Goal: Communication & Community: Answer question/provide support

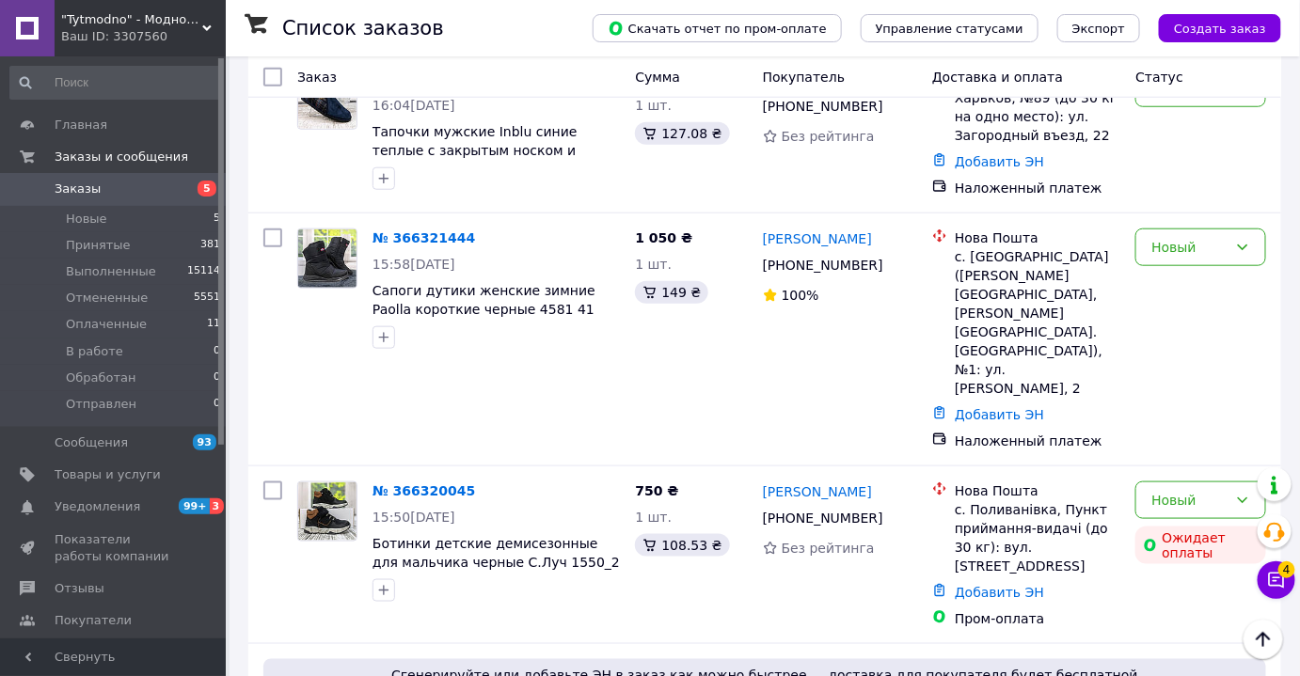
scroll to position [513, 0]
click at [1282, 586] on icon at bounding box center [1277, 581] width 16 height 16
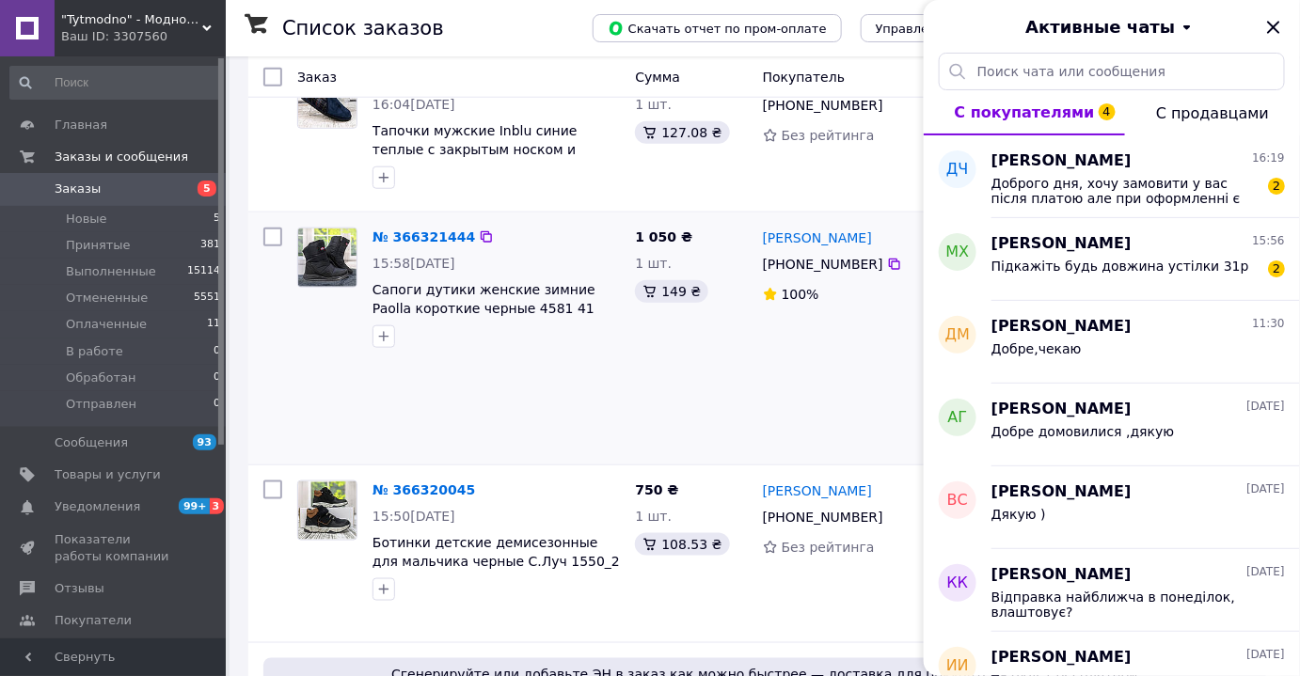
click at [459, 386] on div "№ 366321444 15:58, 12.10.2025 Сапоги дутики женские зимние Paolla короткие черн…" at bounding box center [459, 338] width 338 height 237
click at [1098, 255] on div "Підкажіть будь довжина устілки 31р 2" at bounding box center [1137, 270] width 293 height 30
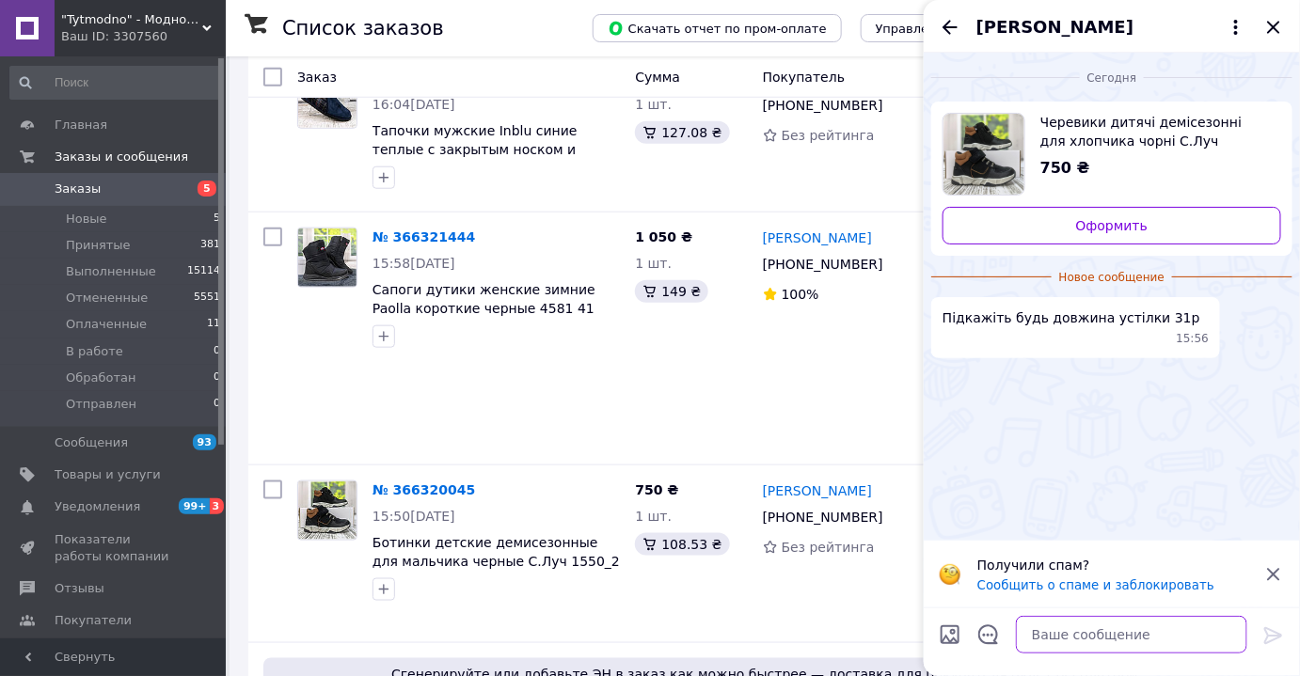
click at [1058, 640] on textarea at bounding box center [1131, 635] width 231 height 38
type textarea "д"
type textarea "Доброго дня"
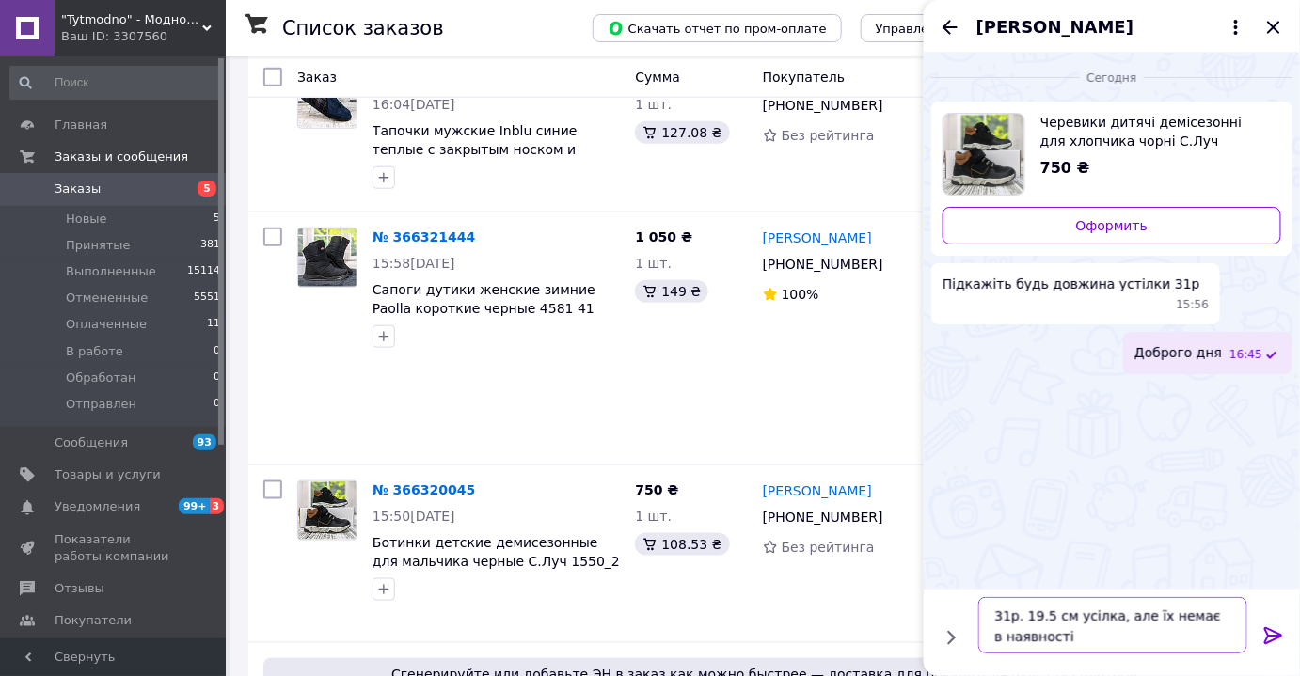
click at [1078, 621] on textarea "31р. 19.5 см усілка, але їх немає в наявності" at bounding box center [1112, 625] width 269 height 56
click at [1078, 613] on textarea "31р. 19.5 см усілка, але їх немає в наявності" at bounding box center [1112, 625] width 269 height 56
click at [1076, 624] on textarea "31р. 19.5 см устілка, але їх немає в наявності" at bounding box center [1112, 625] width 269 height 56
click at [1089, 634] on textarea "31р. 19.5 см устілка, але їх немає в наявності" at bounding box center [1112, 625] width 269 height 56
type textarea "31р. 19.5 см устілка, але їх немає в наявності, на жаль"
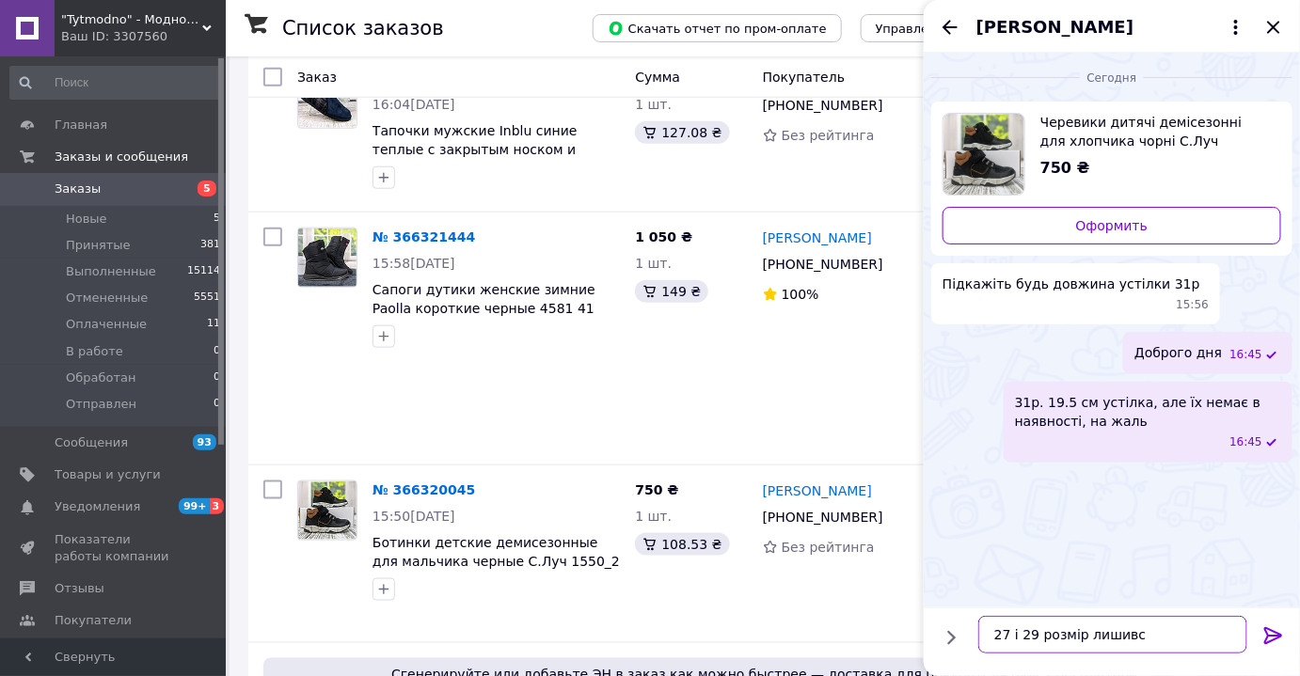
type textarea "27 і 29 розмір лишився"
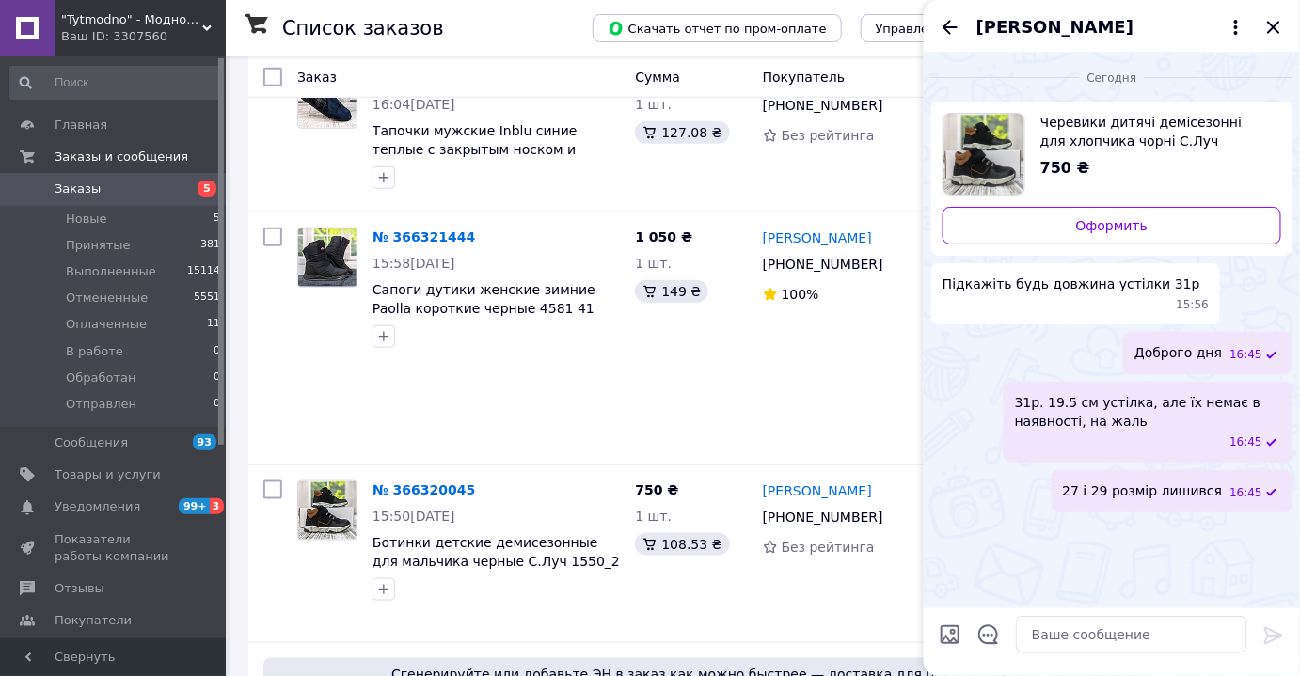
click at [951, 24] on icon "Назад" at bounding box center [950, 27] width 23 height 23
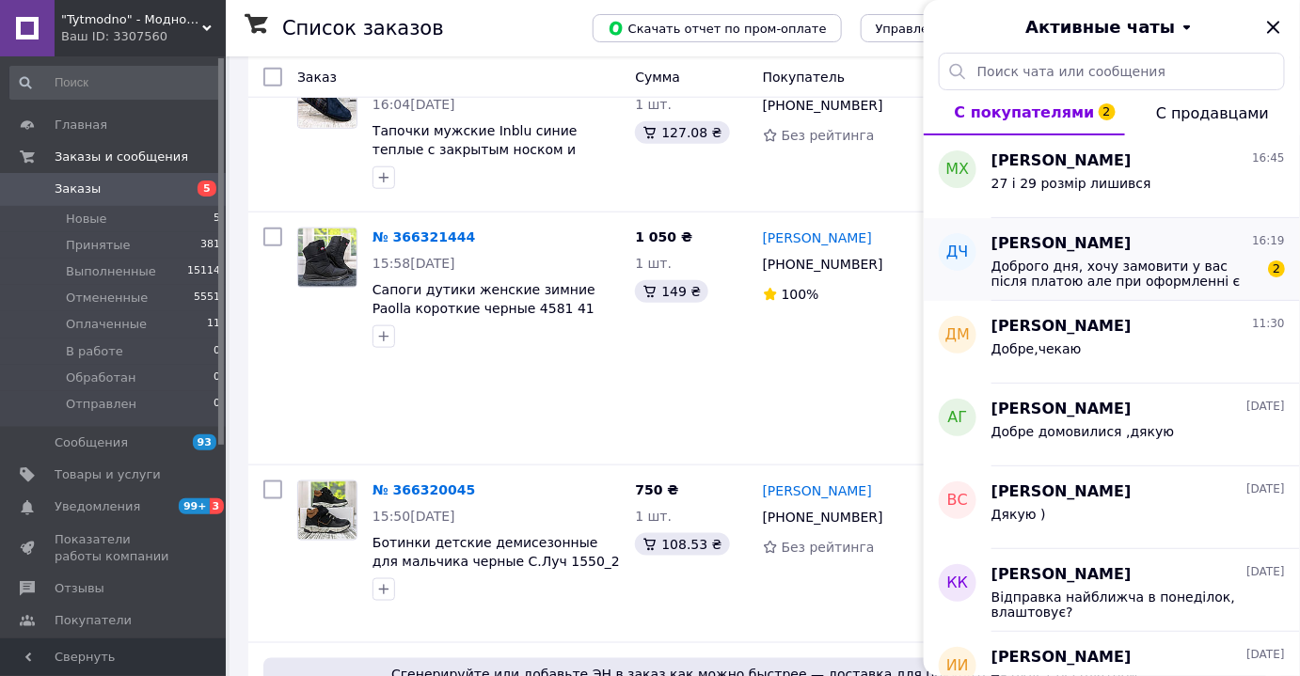
click at [1058, 274] on span "Доброго дня, хочу замовити у вас після платою але при оформленні є тільки оплат…" at bounding box center [1124, 274] width 267 height 30
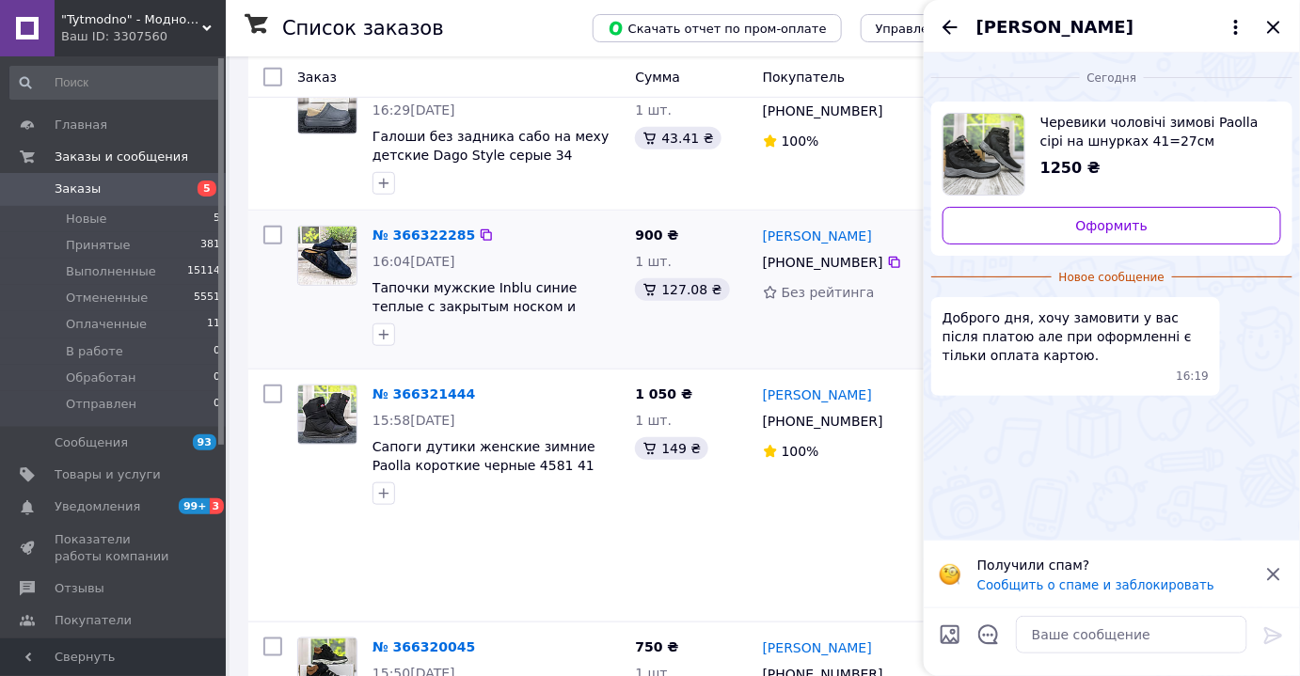
scroll to position [256, 0]
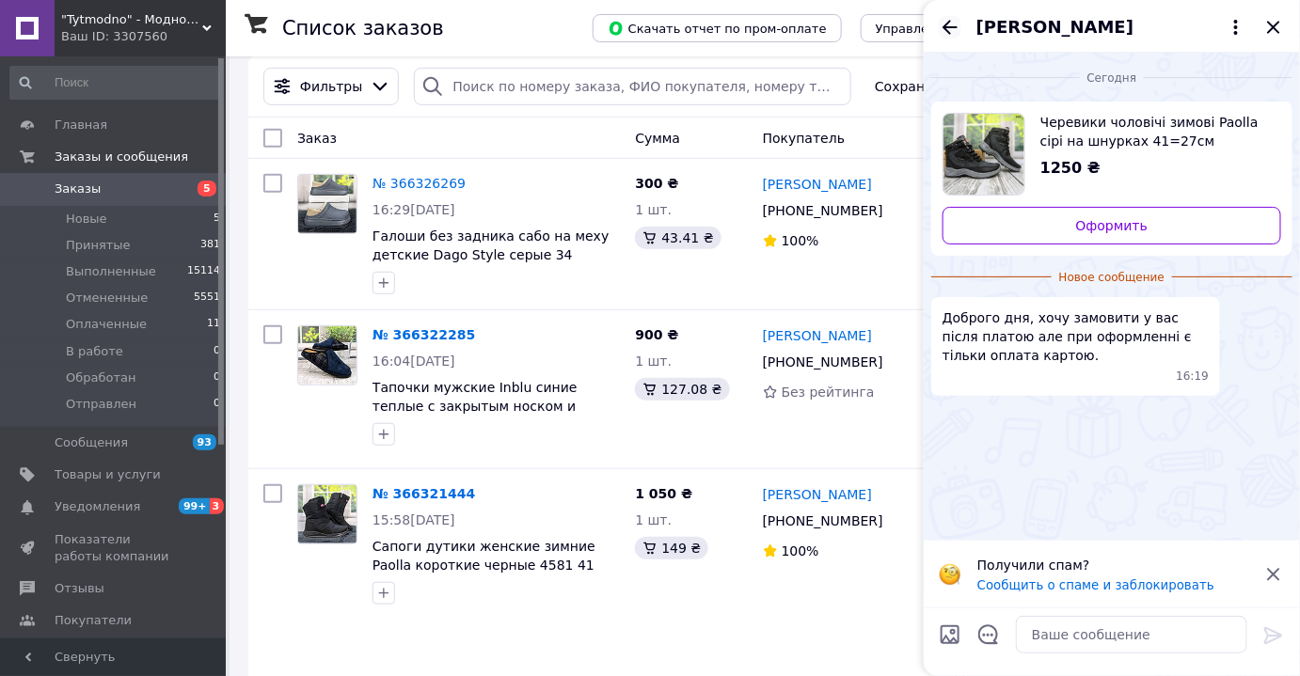
click at [945, 16] on icon "Назад" at bounding box center [950, 27] width 23 height 23
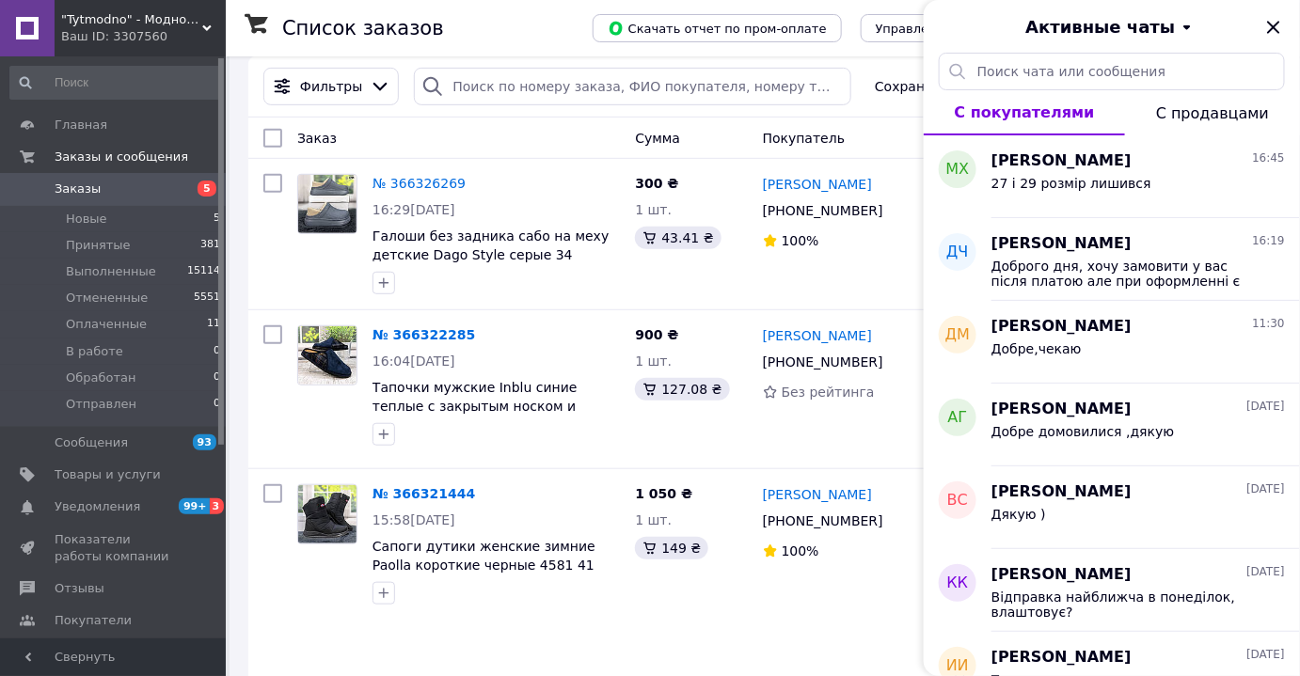
click at [114, 31] on div "Ваш ID: 3307560" at bounding box center [143, 36] width 165 height 17
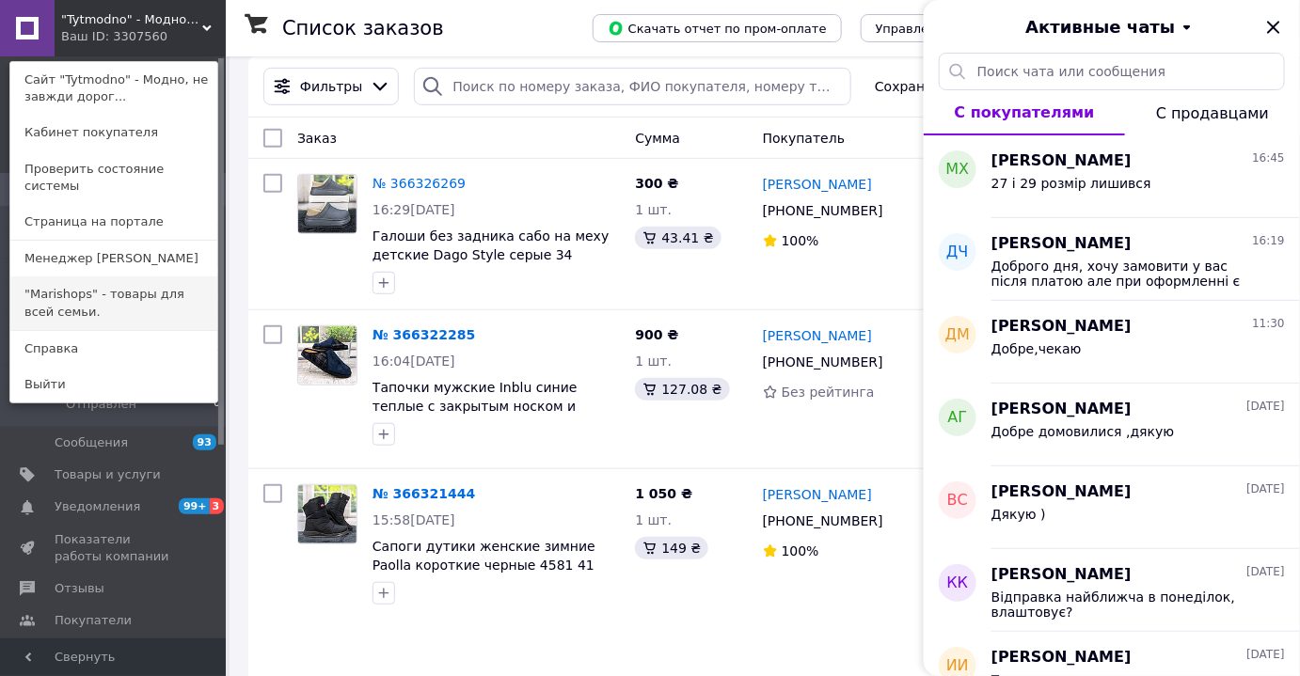
click at [87, 286] on link ""Marishops" - товары для всей семьи." at bounding box center [113, 302] width 207 height 53
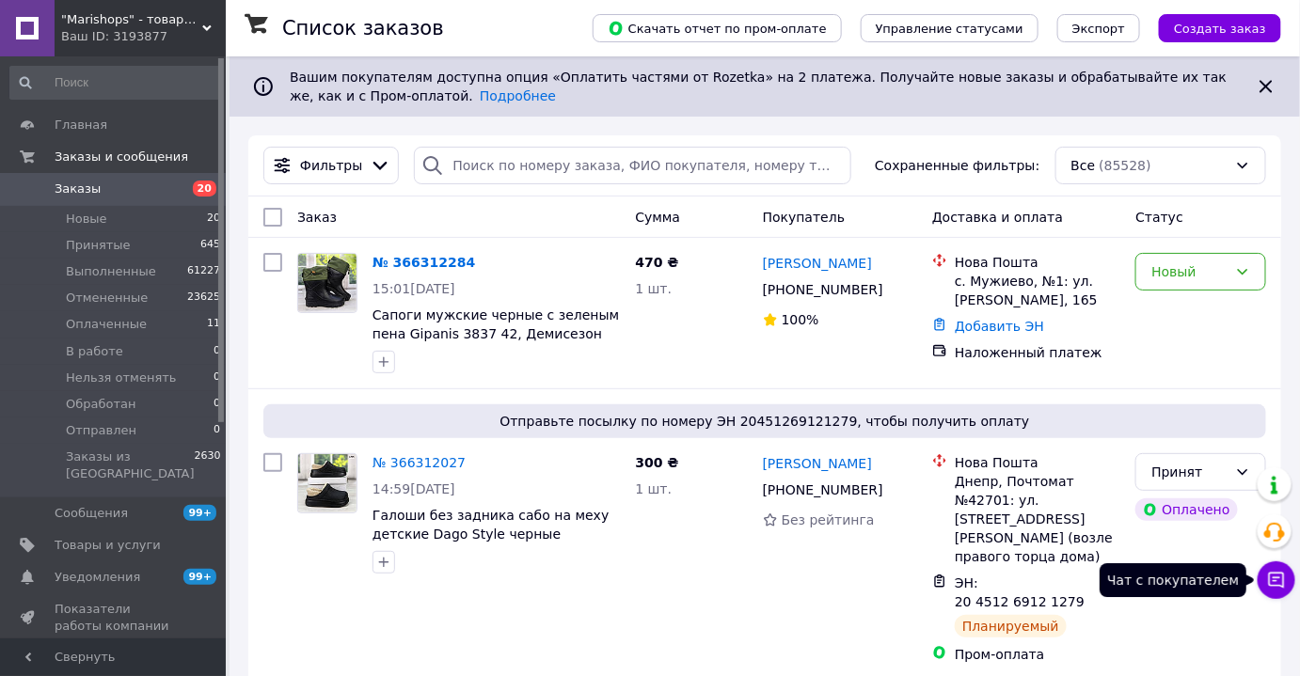
click at [1285, 583] on icon at bounding box center [1276, 580] width 19 height 19
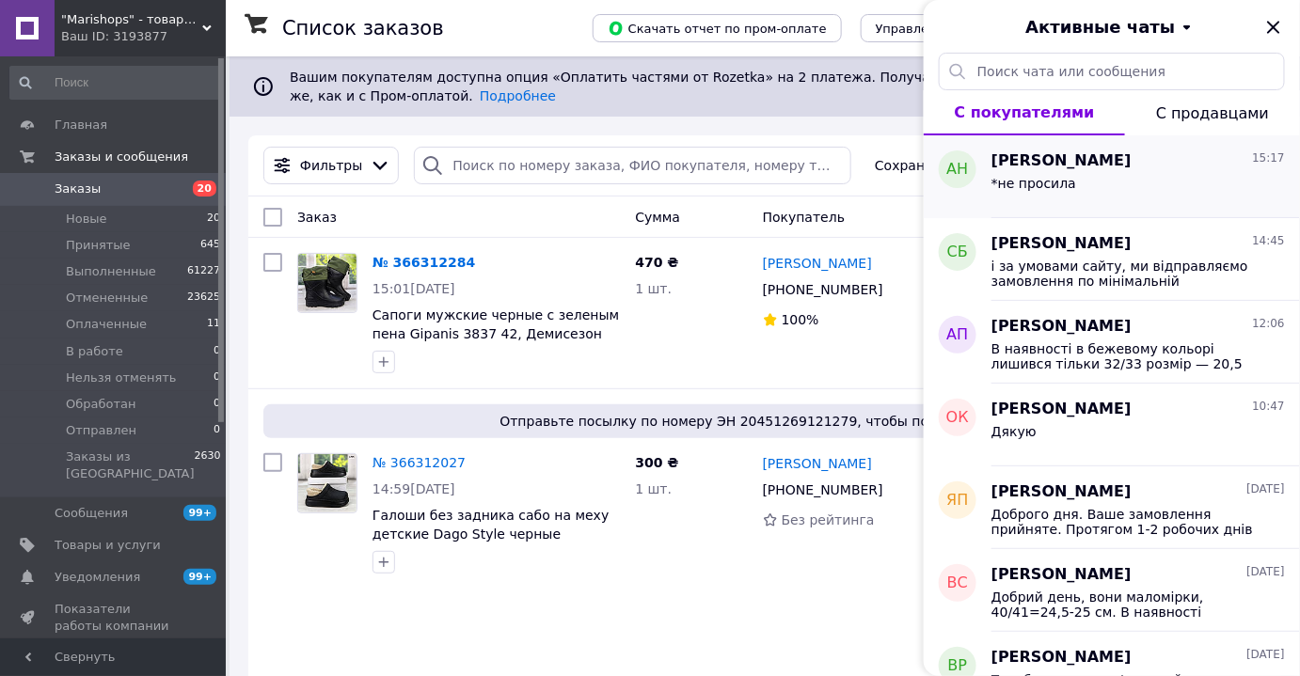
click at [1062, 198] on div "*не просила" at bounding box center [1033, 189] width 85 height 26
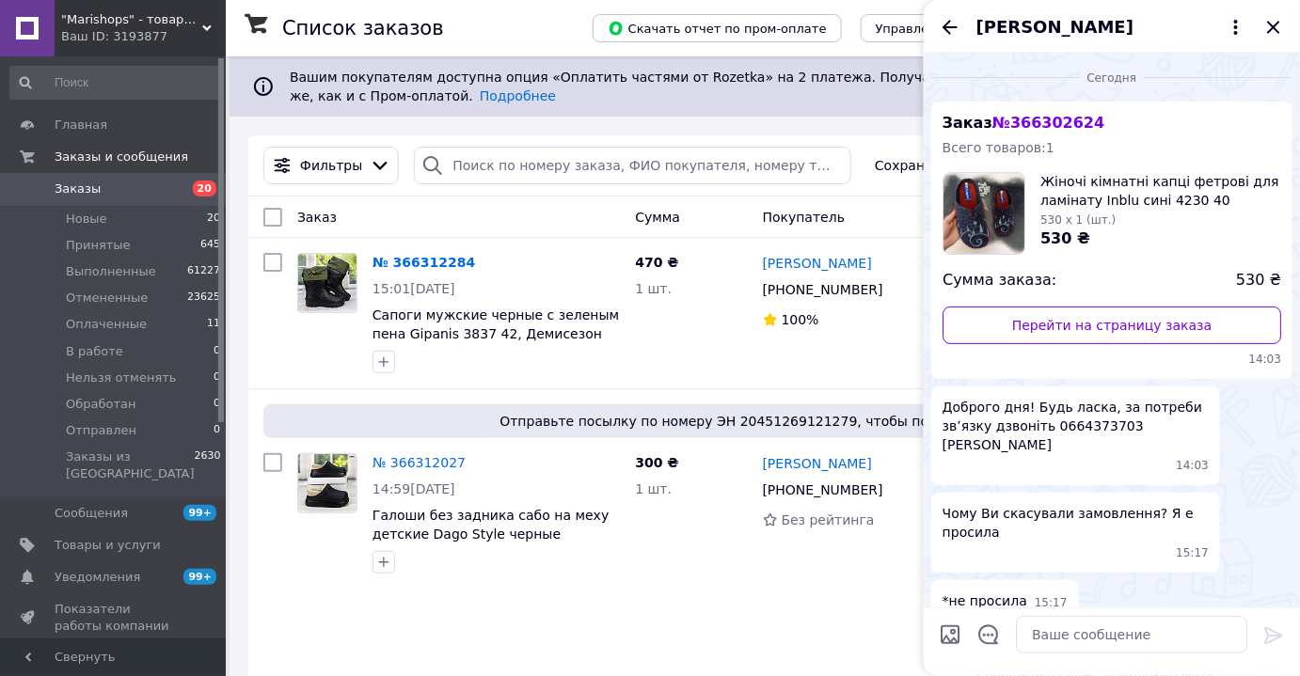
scroll to position [72, 0]
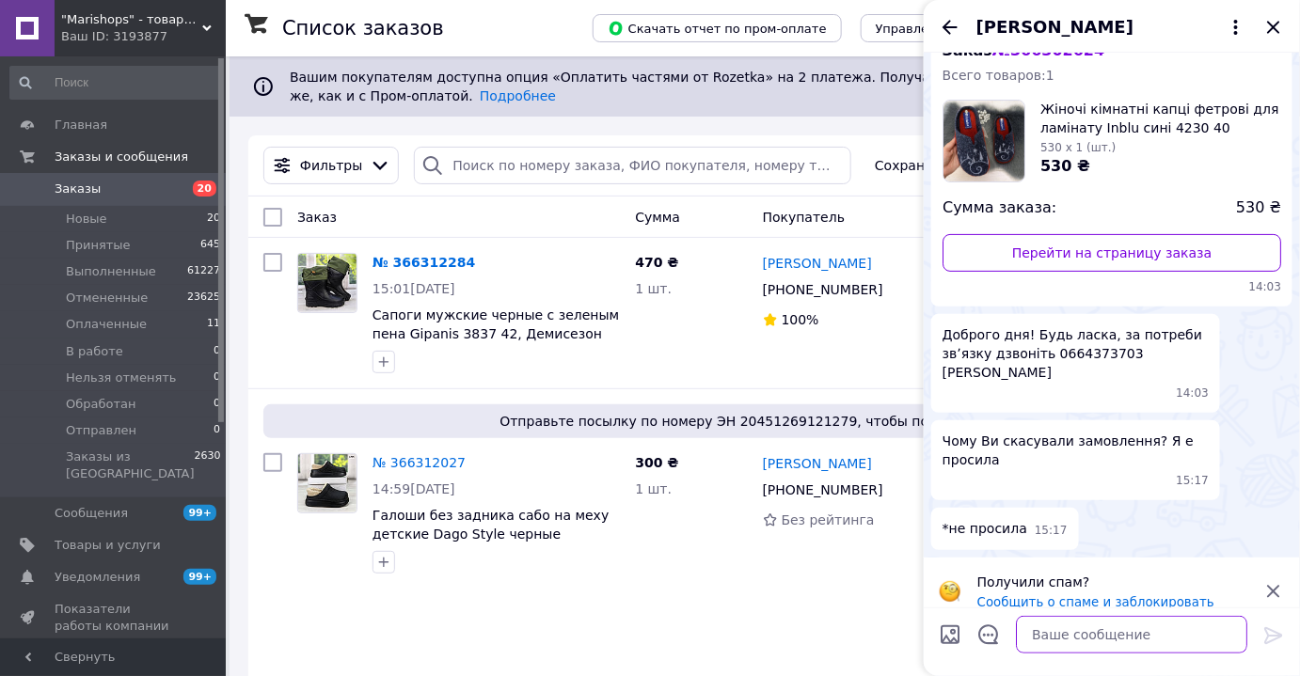
click at [1073, 639] on textarea at bounding box center [1131, 635] width 231 height 38
type textarea "Доброго дня"
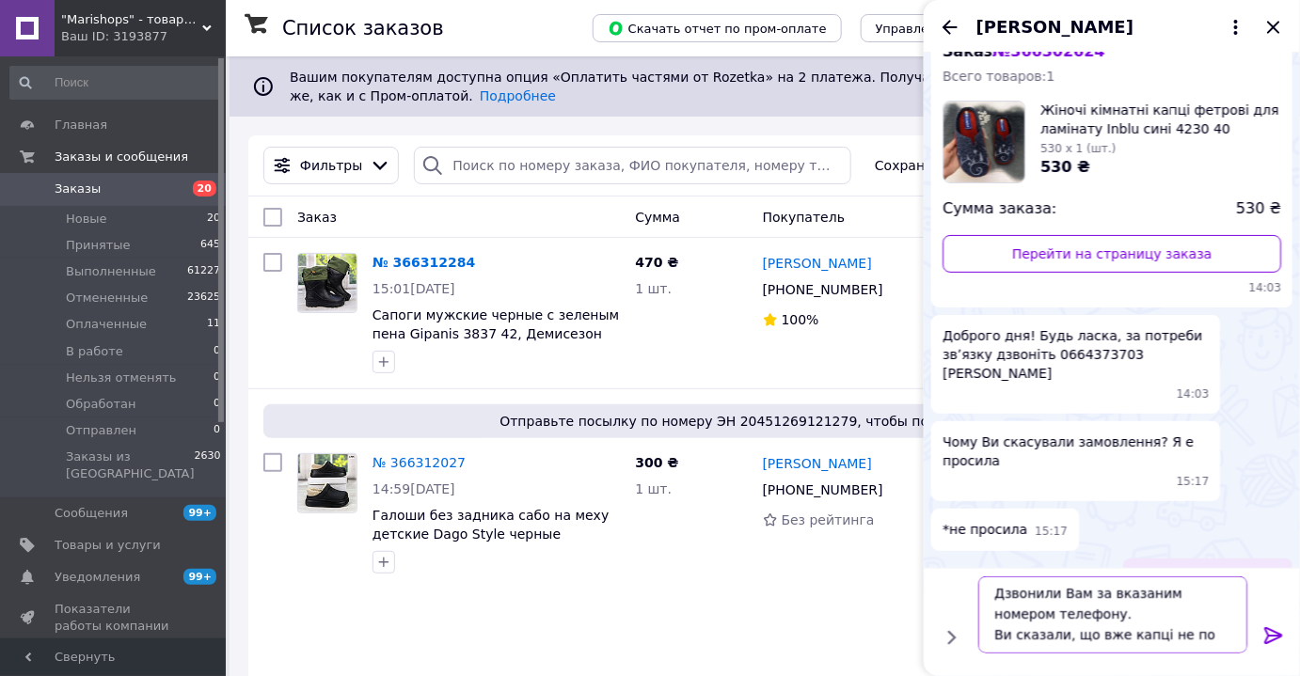
scroll to position [1, 0]
type textarea "Дзвонили Вам за вказаним номером телефону. Ви сказали, що вже капці не потрібні"
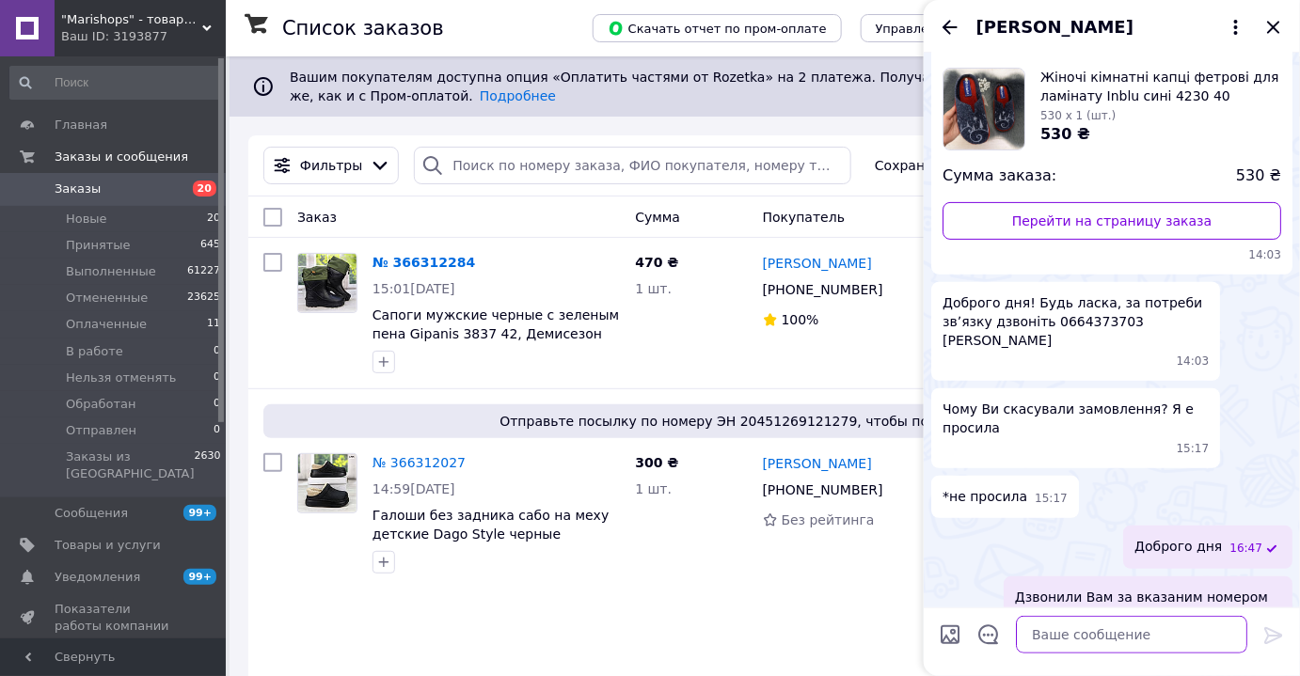
scroll to position [159, 0]
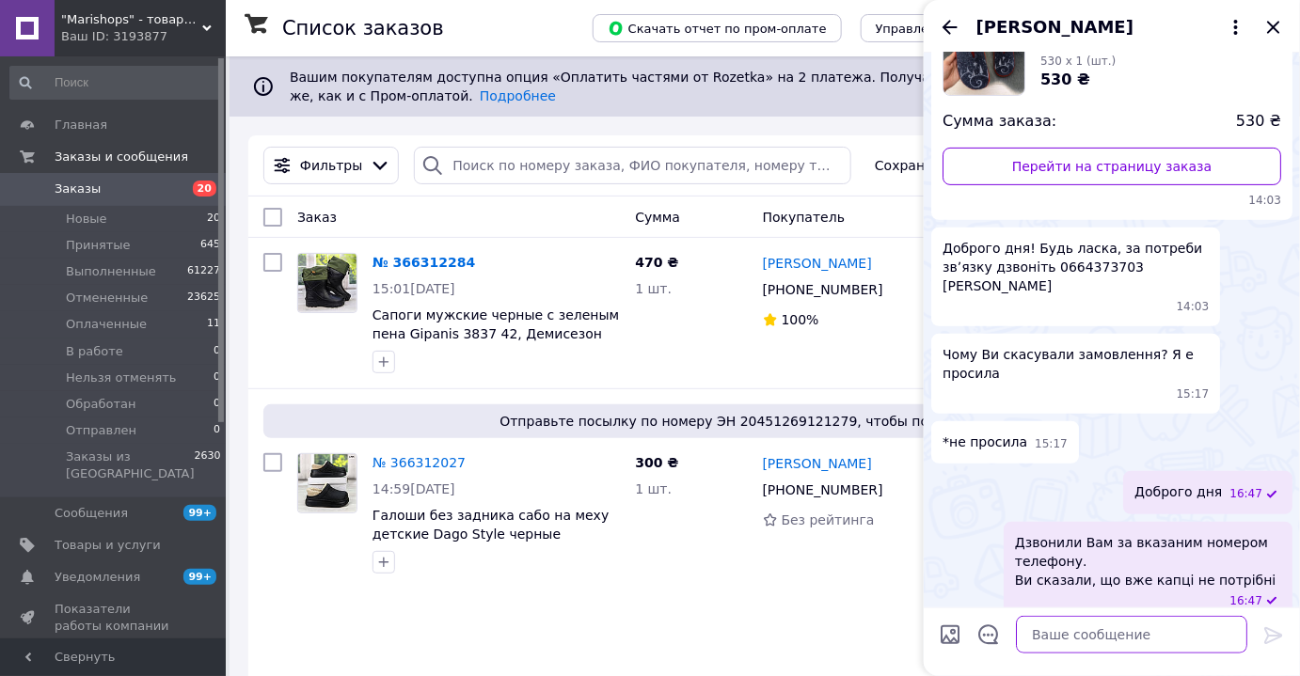
type textarea "[PERSON_NAME]"
type textarea "к"
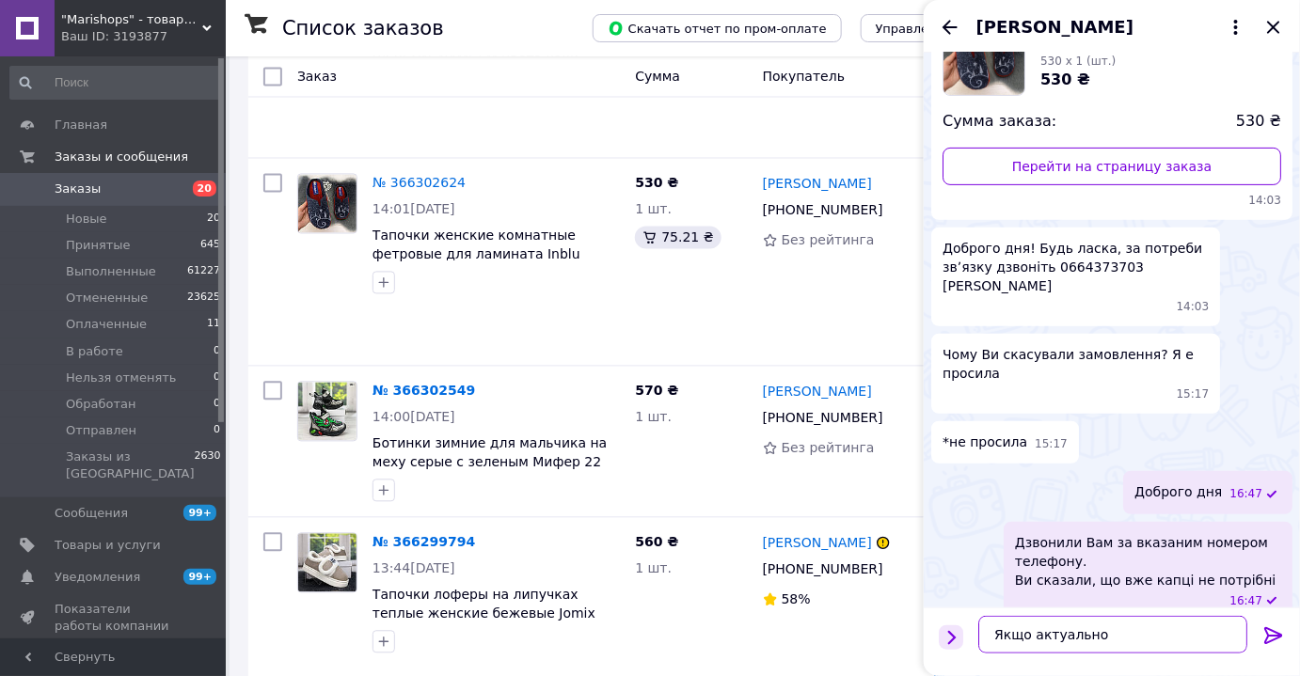
drag, startPoint x: 1098, startPoint y: 632, endPoint x: 952, endPoint y: 632, distance: 146.7
click at [952, 632] on div "Якщо актуально Якщо актуально" at bounding box center [1111, 634] width 361 height 53
click at [1114, 635] on textarea "Якщо актуально" at bounding box center [1112, 635] width 269 height 38
drag, startPoint x: 1066, startPoint y: 631, endPoint x: 987, endPoint y: 636, distance: 78.2
click at [987, 636] on textarea "Якщо актуально" at bounding box center [1112, 635] width 269 height 38
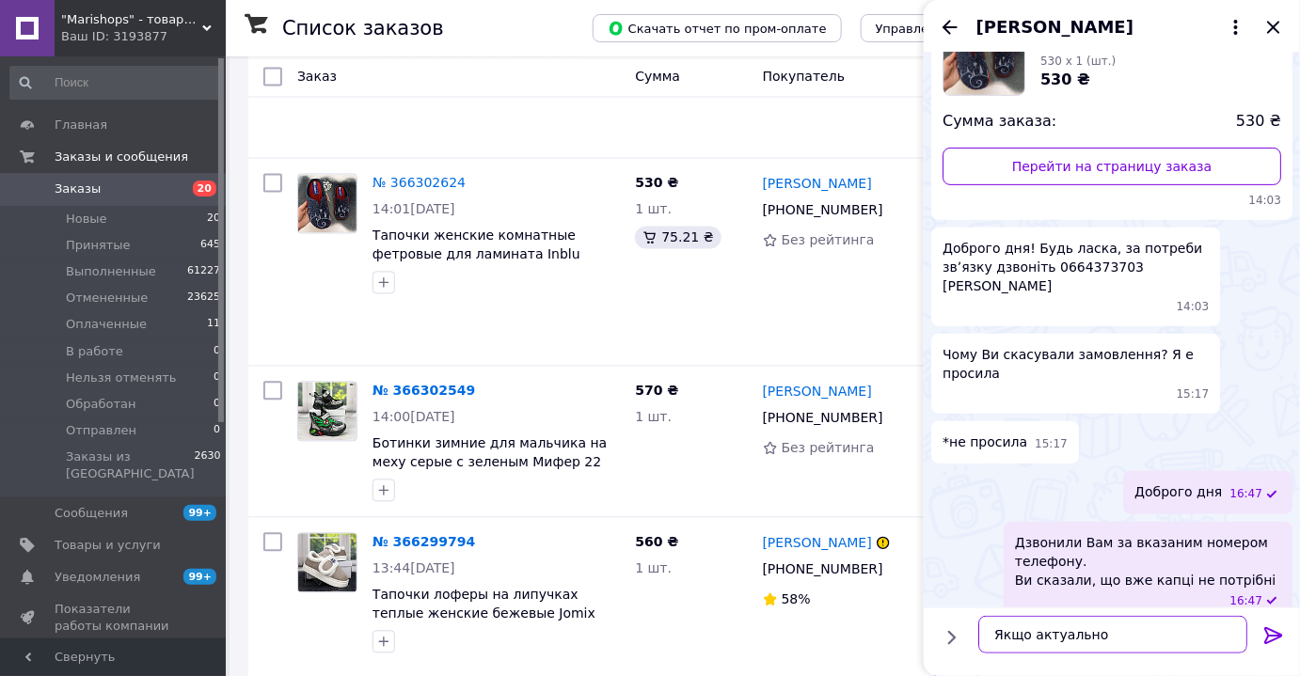
click at [1093, 640] on textarea "Якщо актуально" at bounding box center [1112, 635] width 269 height 38
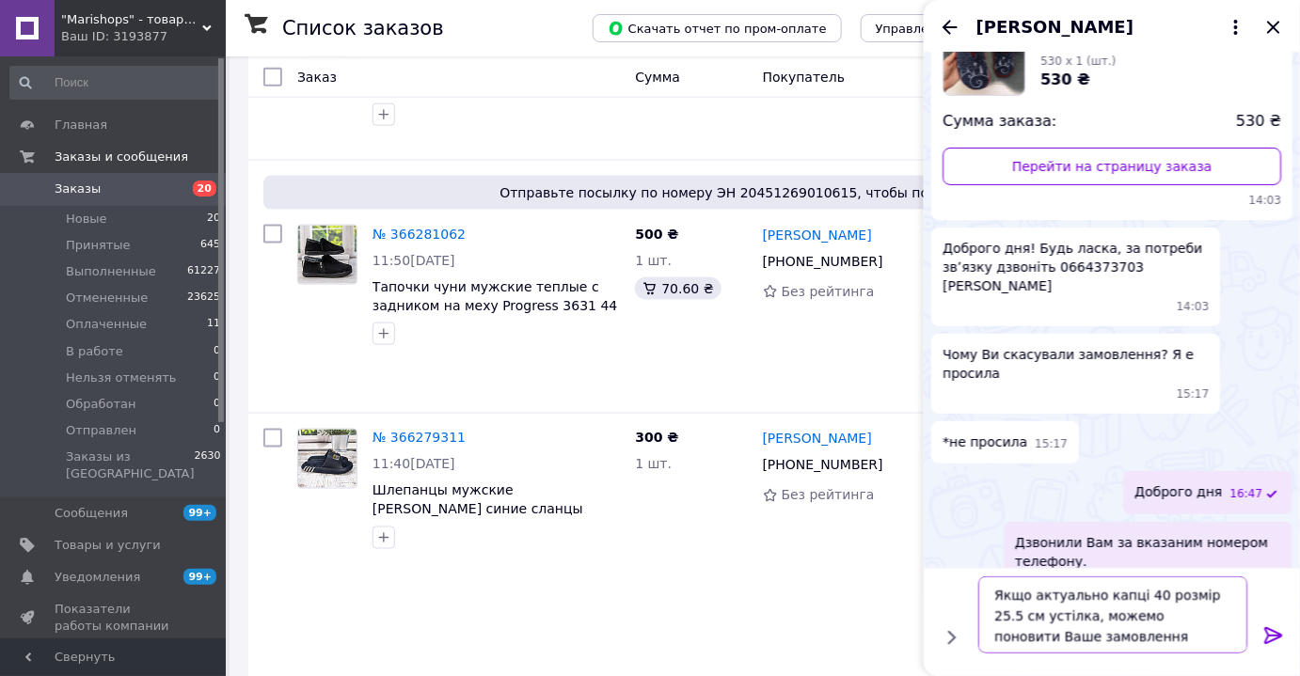
scroll to position [3144, 0]
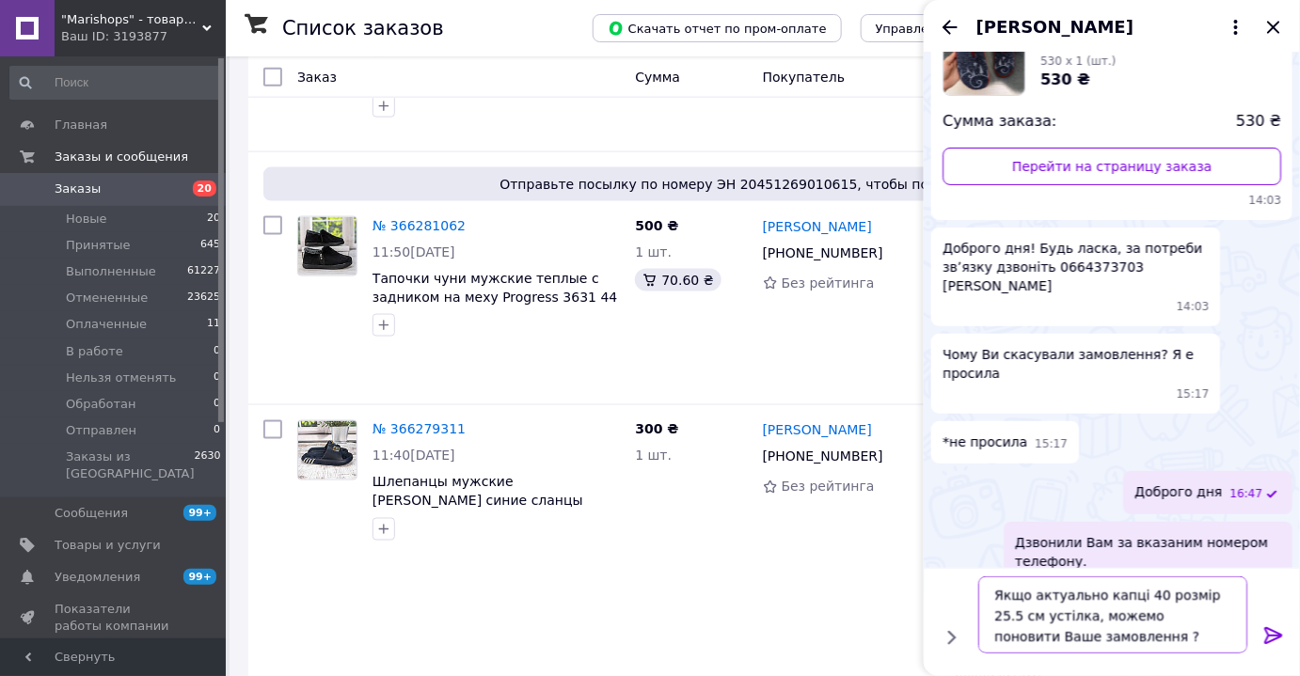
type textarea "Якщо актуально капці 40 розмір 25.5 см устілка, можемо поновити Ваше замовлення…"
drag, startPoint x: 1271, startPoint y: 634, endPoint x: 1265, endPoint y: 643, distance: 11.0
click at [1271, 634] on icon at bounding box center [1273, 635] width 23 height 23
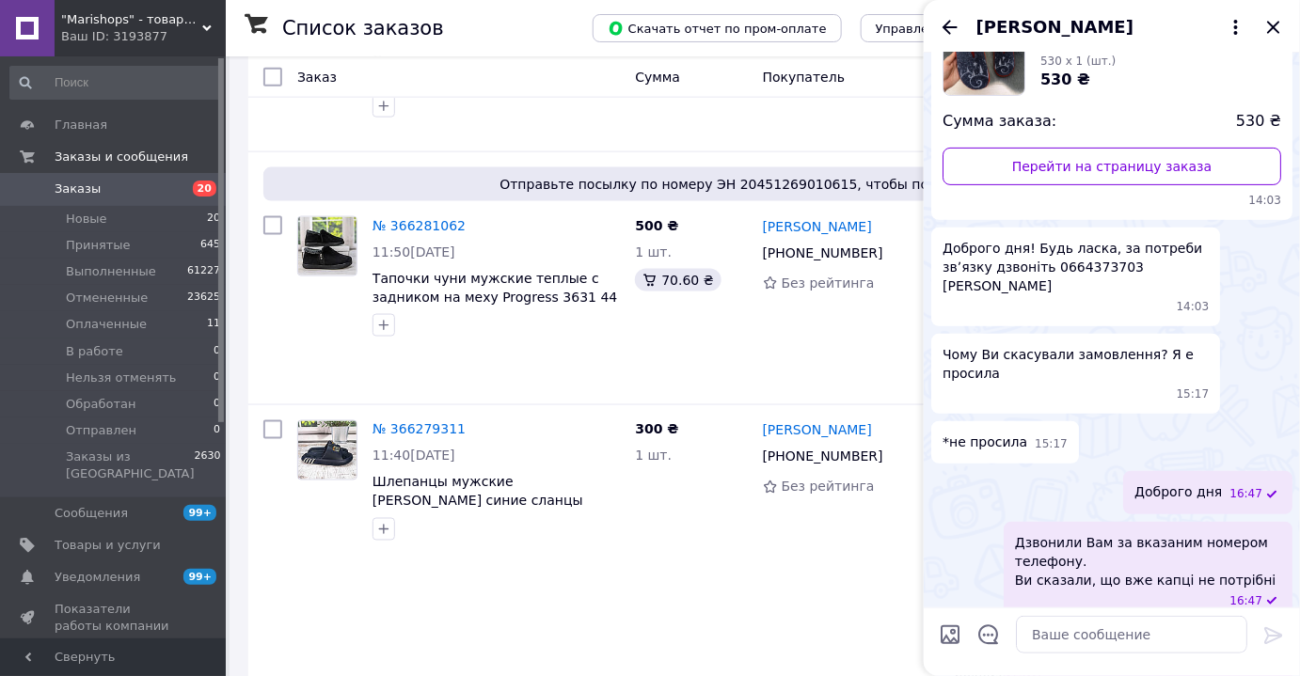
scroll to position [265, 0]
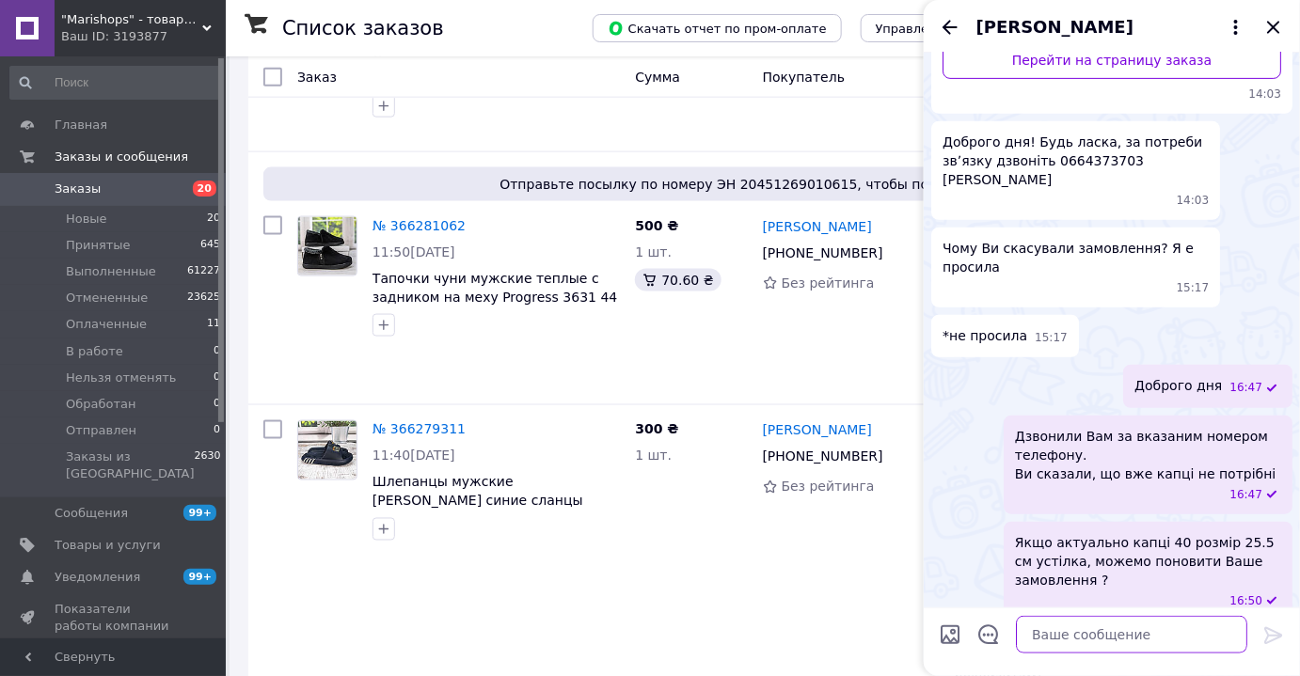
click at [1058, 630] on textarea at bounding box center [1131, 635] width 231 height 38
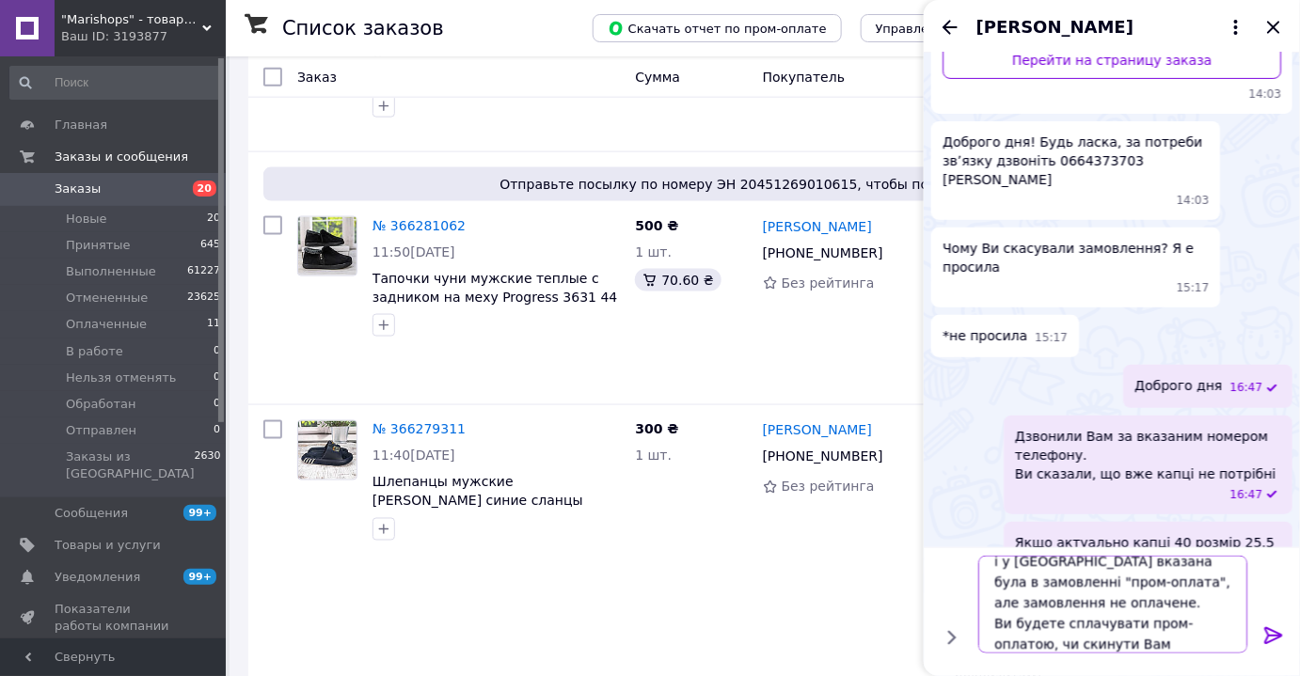
scroll to position [1, 0]
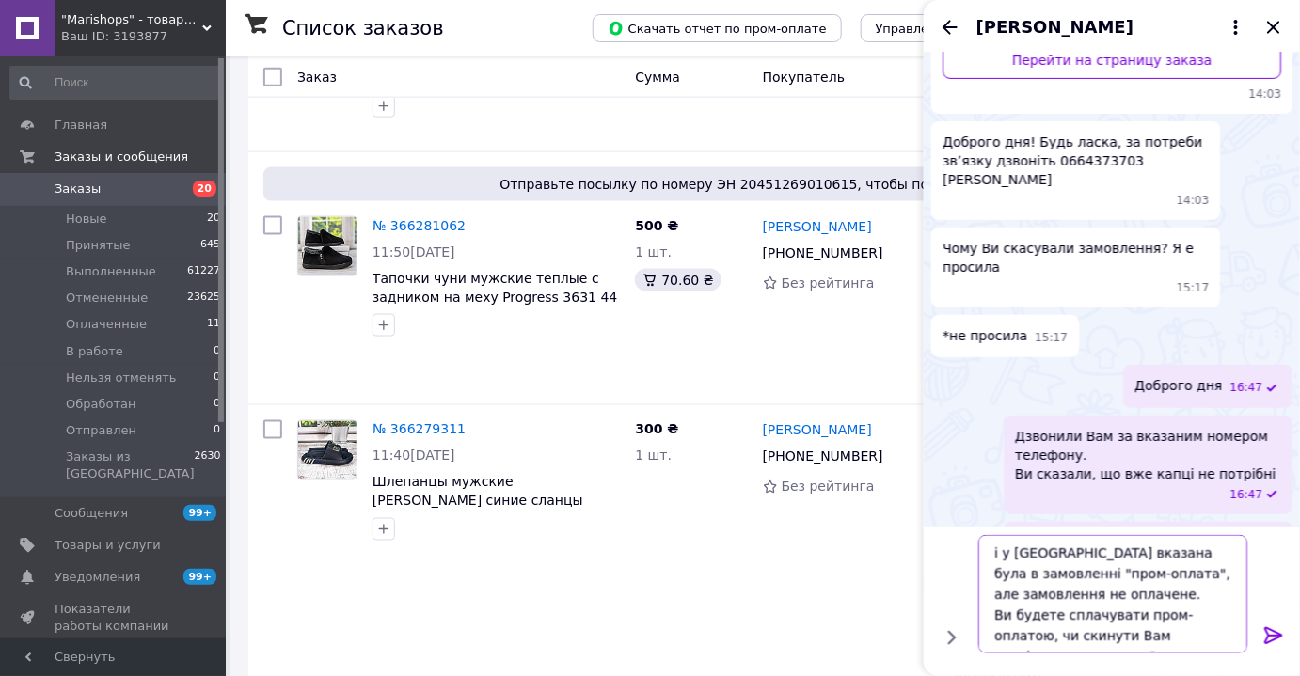
type textarea "і у [GEOGRAPHIC_DATA] вказана була в замовленні "пром-оплата", але замовлення н…"
click at [1271, 634] on icon at bounding box center [1273, 635] width 23 height 23
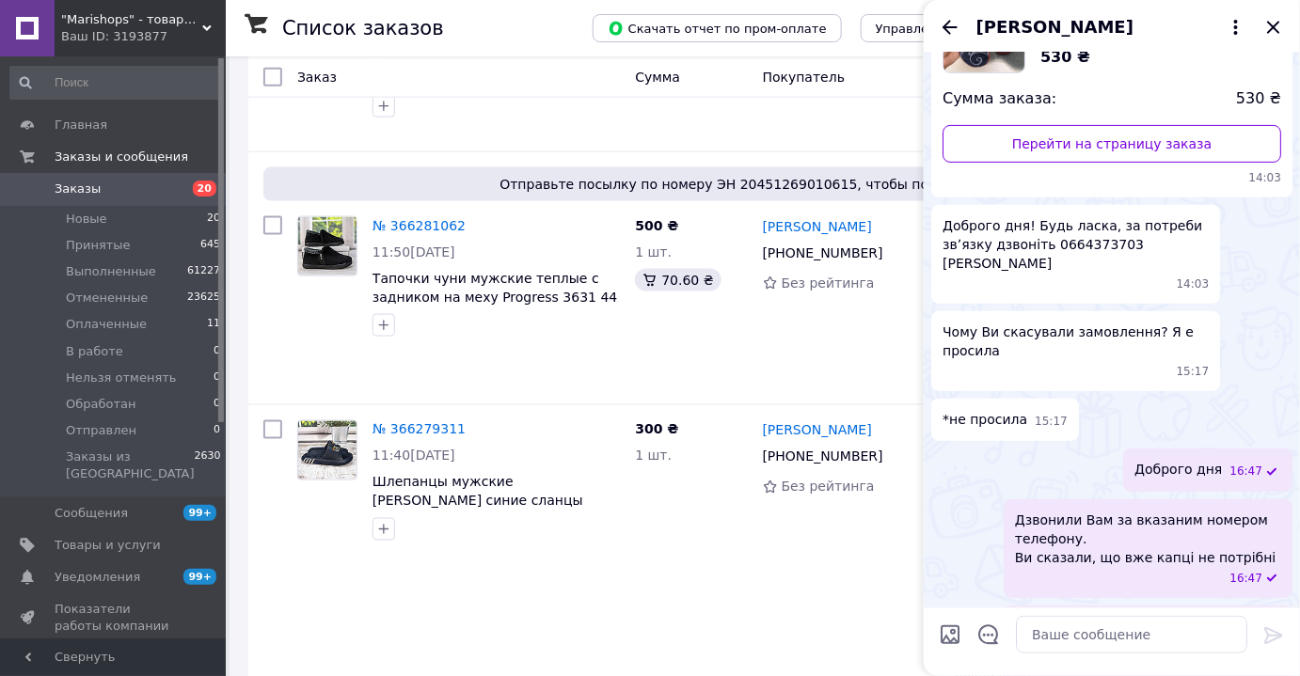
scroll to position [391, 0]
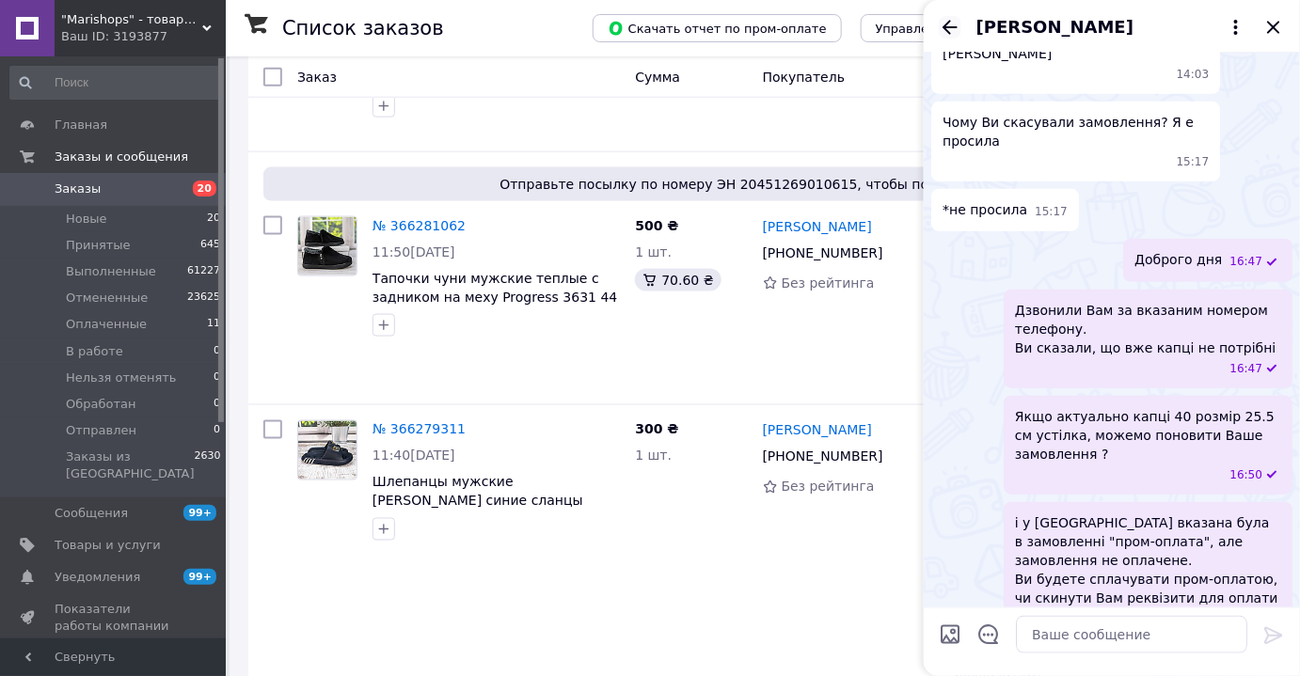
click at [953, 29] on icon "Назад" at bounding box center [950, 27] width 23 height 23
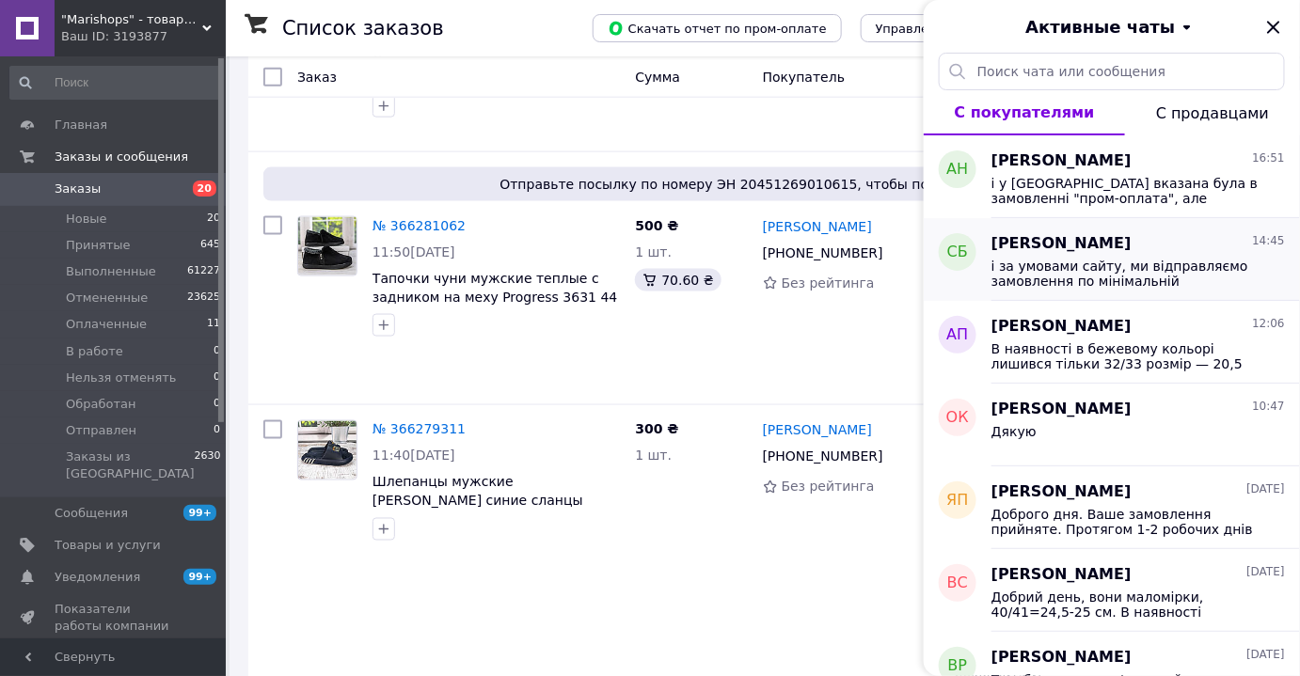
click at [1049, 278] on span "і за умовами сайту, ми відправляємо замовлення по мінімальній передопллаті 100 …" at bounding box center [1124, 274] width 267 height 30
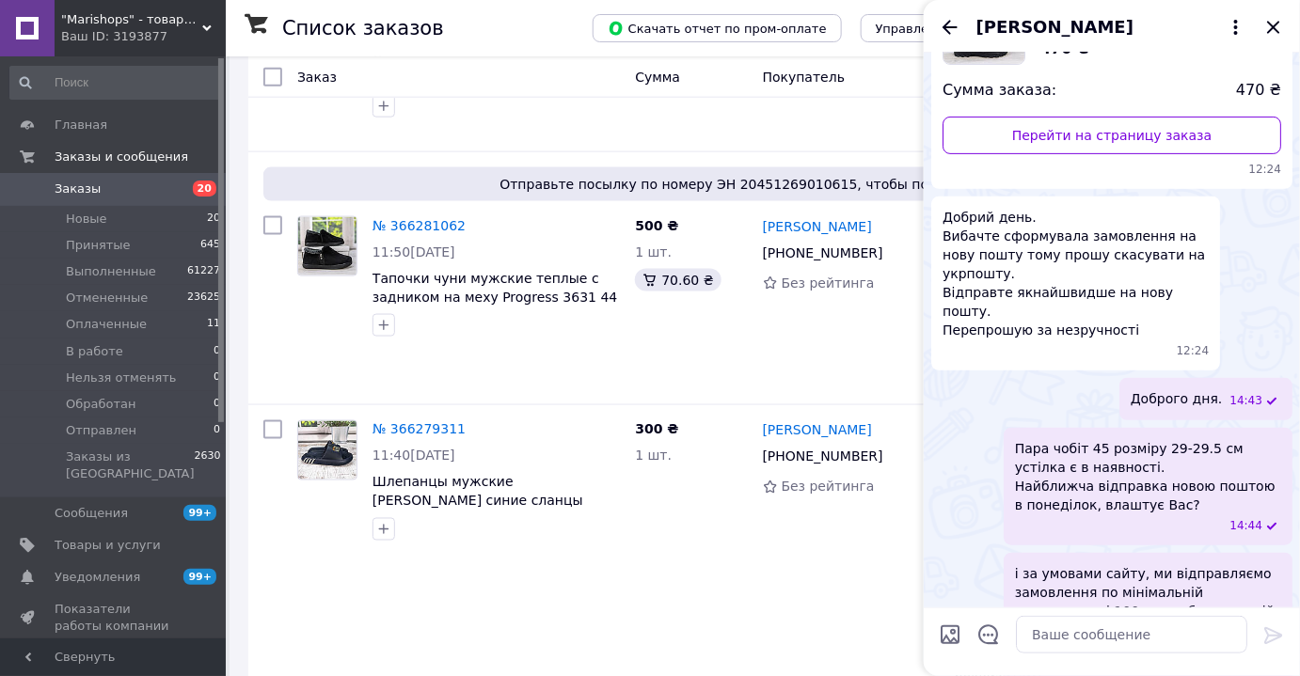
scroll to position [241, 0]
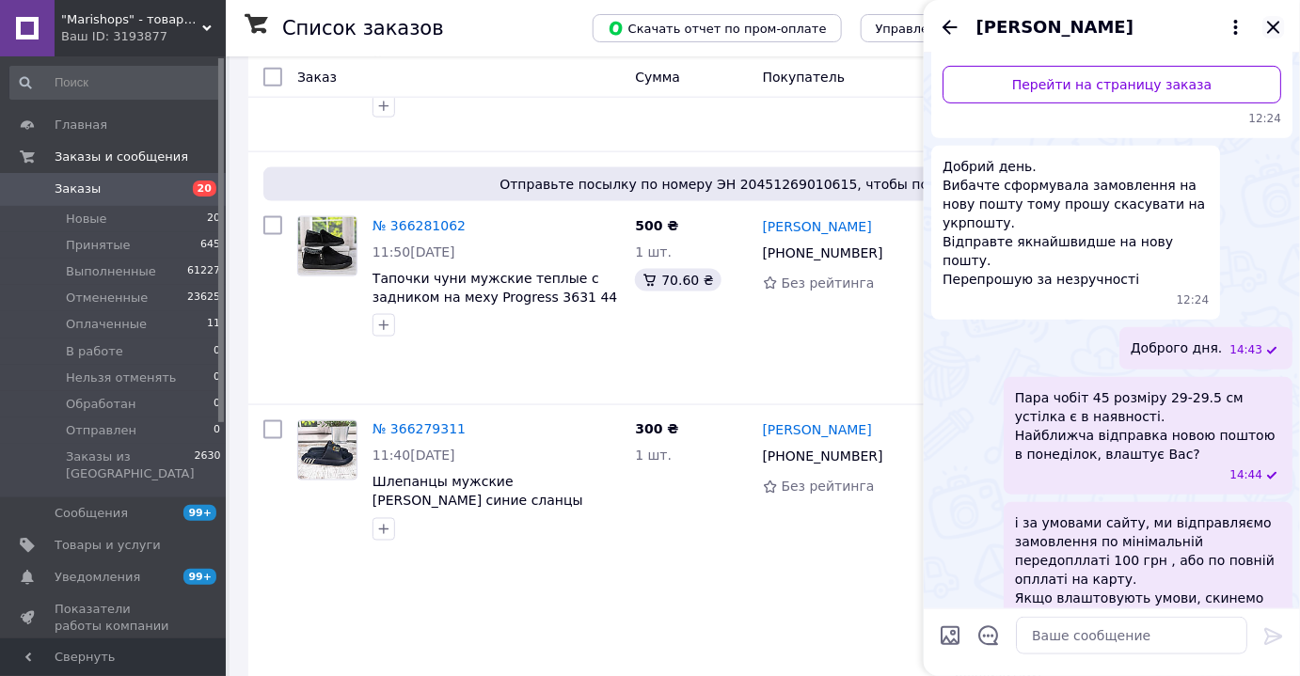
click at [1281, 31] on icon "Закрыть" at bounding box center [1273, 27] width 23 height 23
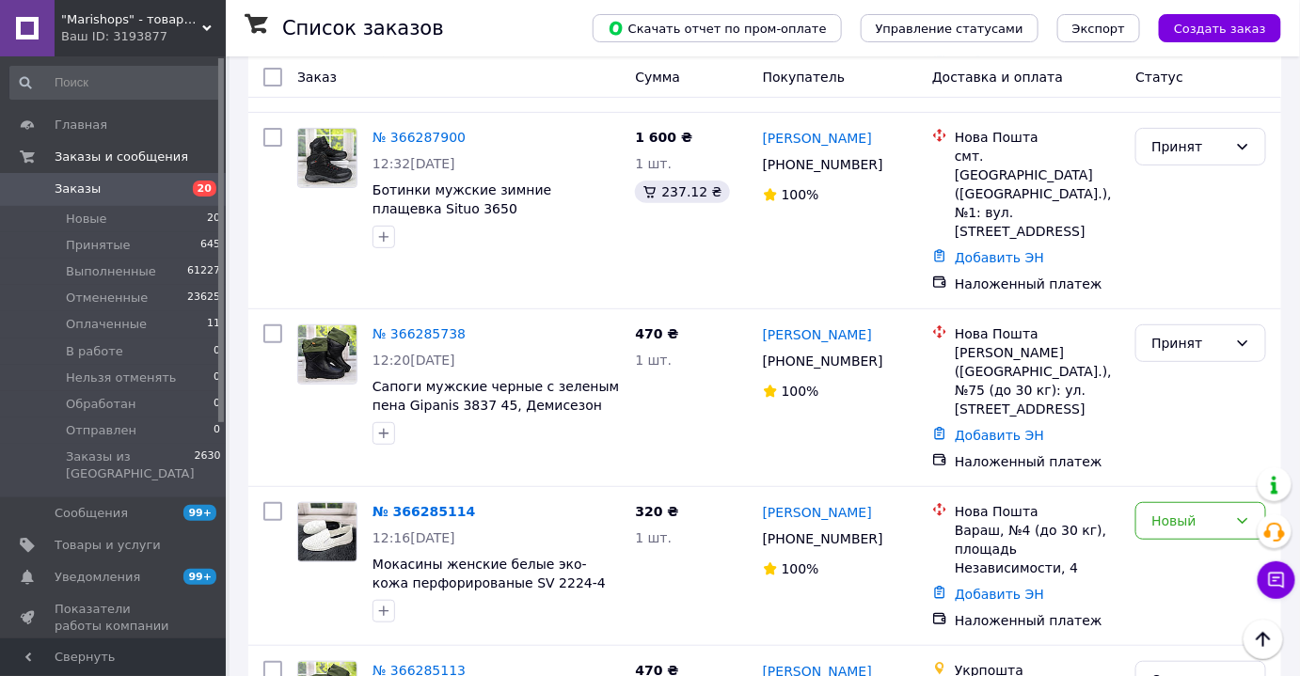
scroll to position [2460, 0]
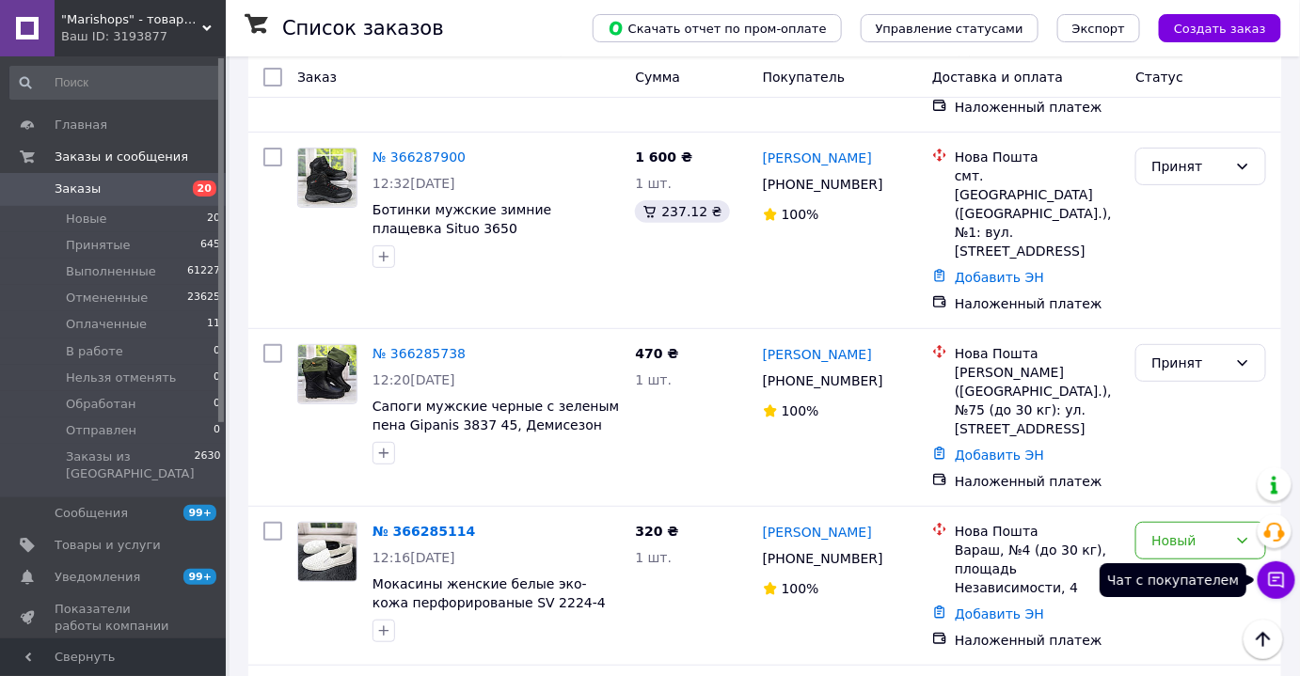
click at [1267, 578] on icon at bounding box center [1276, 580] width 19 height 19
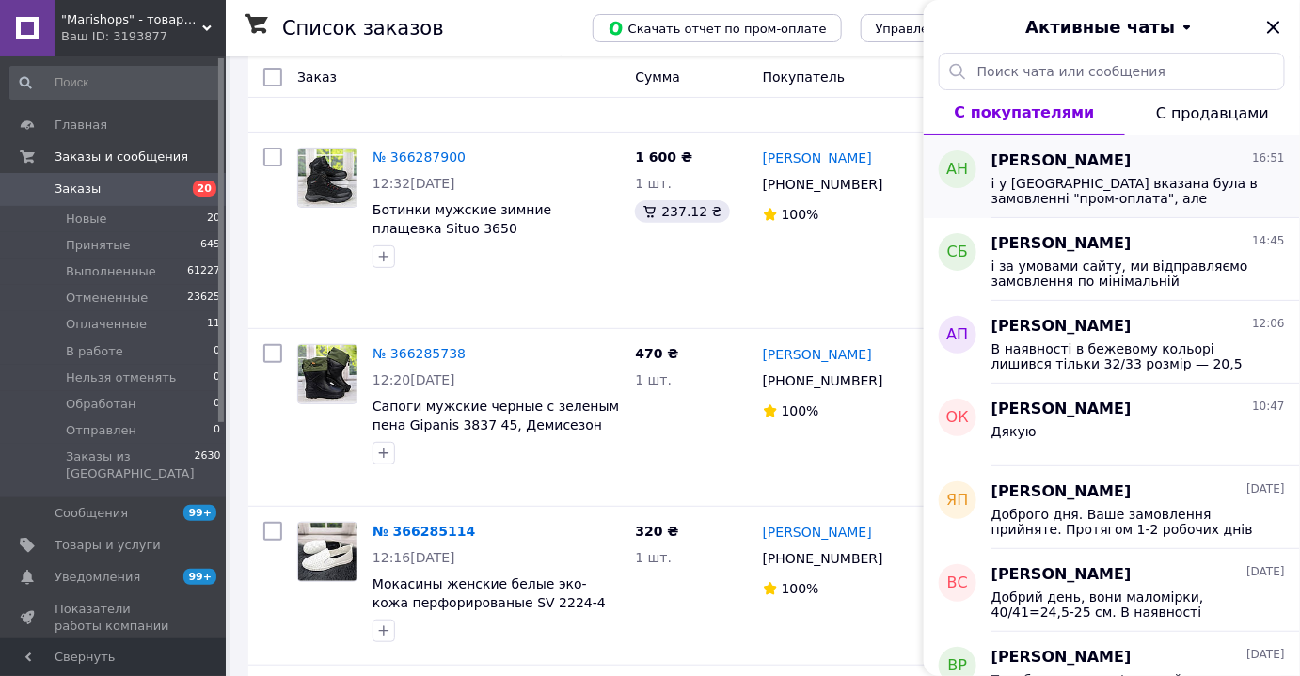
click at [1106, 190] on span "і у [GEOGRAPHIC_DATA] вказана була в замовленні "пром-оплата", але замовлення н…" at bounding box center [1124, 191] width 267 height 30
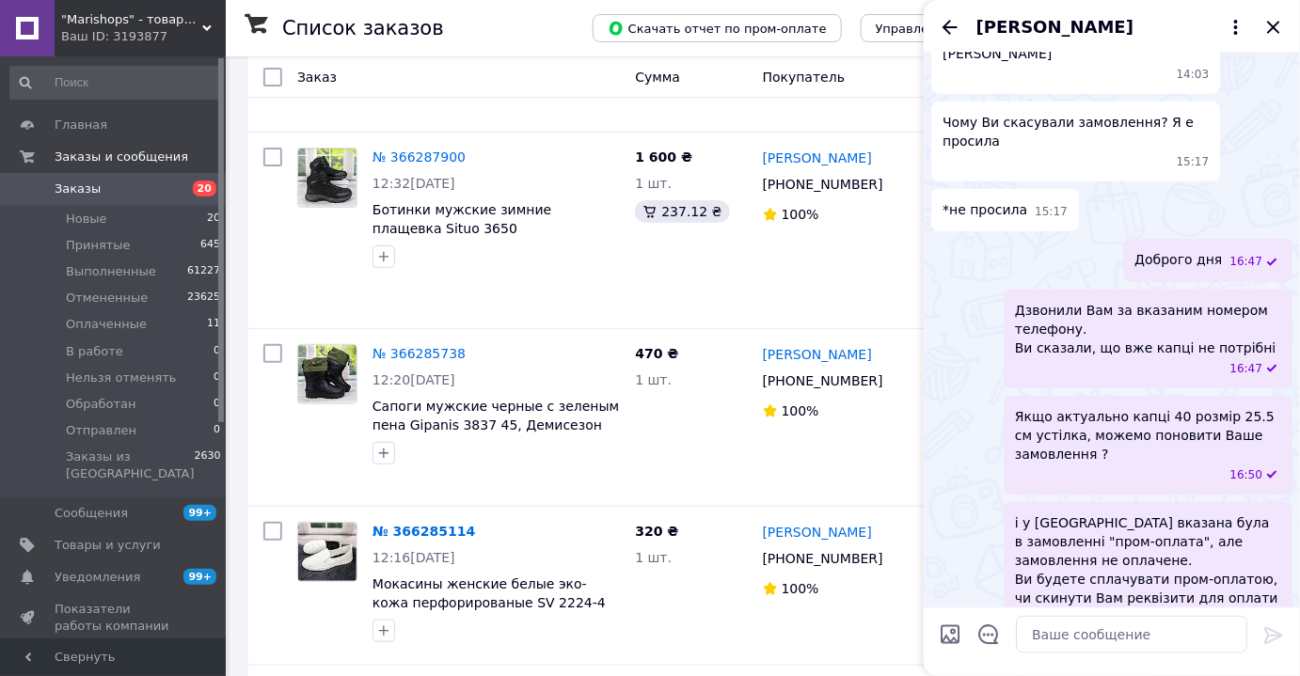
scroll to position [2630, 0]
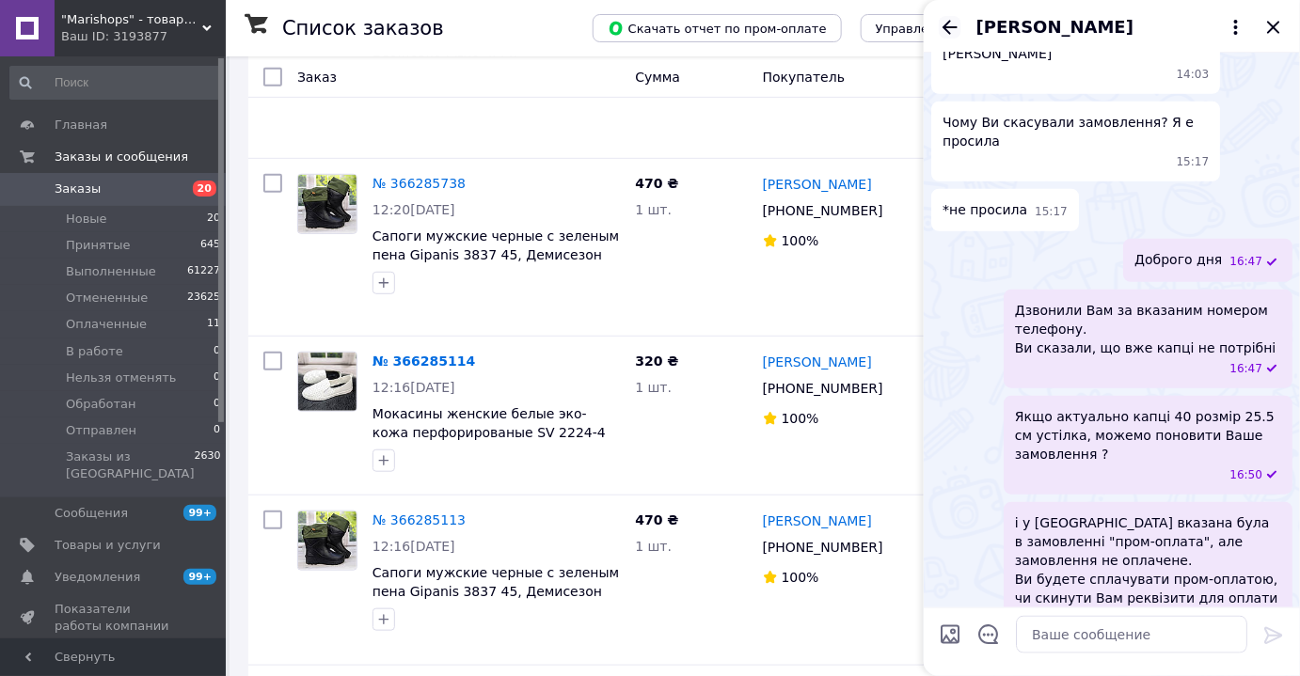
click at [950, 29] on icon "Назад" at bounding box center [950, 27] width 23 height 23
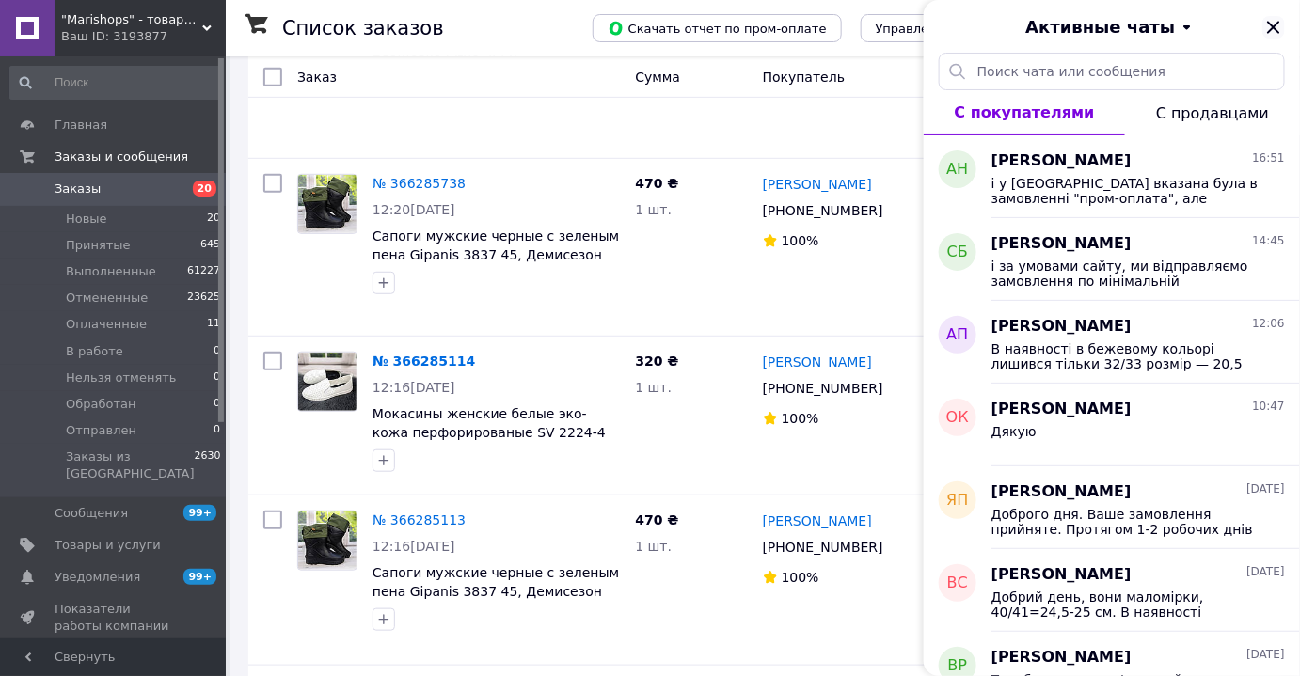
click at [1276, 23] on icon "Закрыть" at bounding box center [1273, 27] width 12 height 12
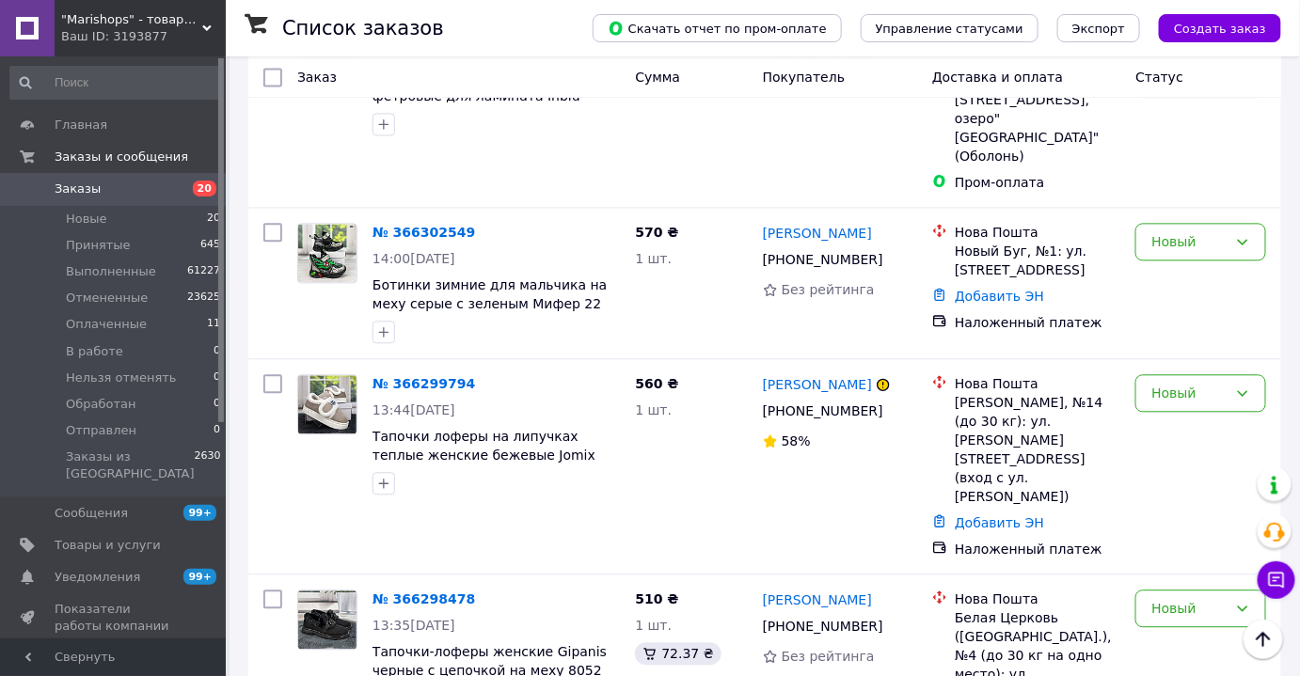
scroll to position [1263, 0]
